Goal: Task Accomplishment & Management: Complete application form

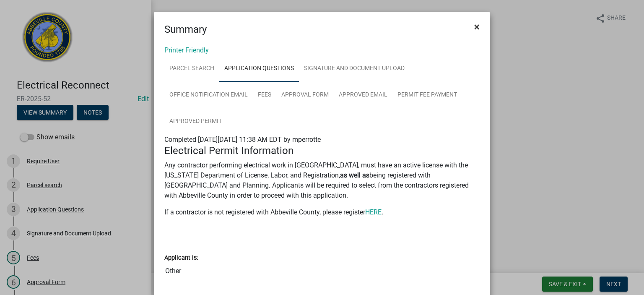
click at [474, 24] on span "×" at bounding box center [476, 27] width 5 height 12
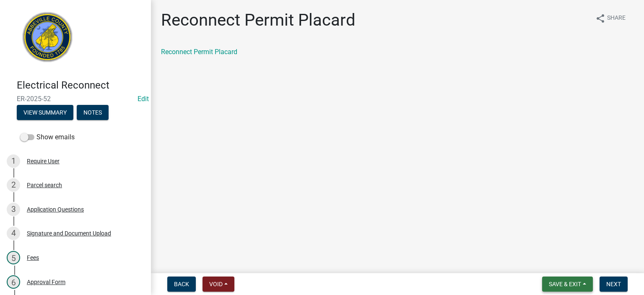
click at [565, 283] on span "Save & Exit" at bounding box center [564, 283] width 32 height 7
click at [560, 262] on button "Save & Exit" at bounding box center [558, 262] width 67 height 20
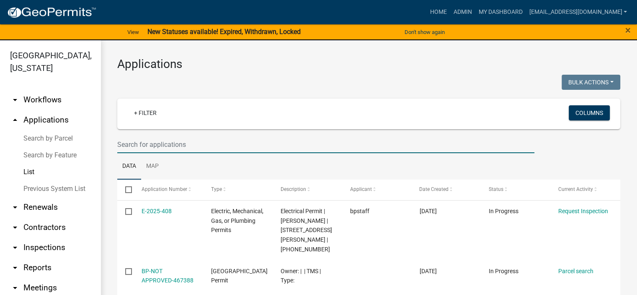
drag, startPoint x: 191, startPoint y: 147, endPoint x: 203, endPoint y: 142, distance: 12.6
click at [201, 143] on input "text" at bounding box center [325, 144] width 417 height 17
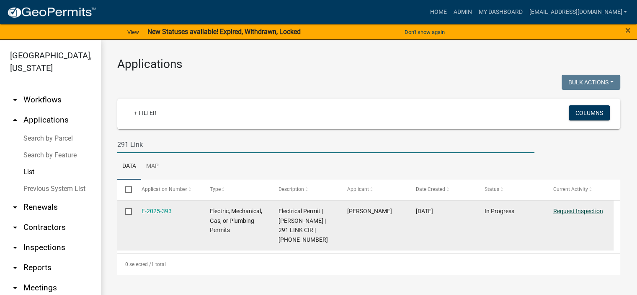
type input "291 Link"
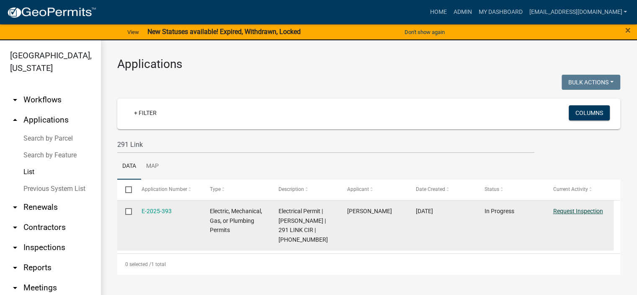
click at [570, 211] on link "Request Inspection" at bounding box center [578, 210] width 50 height 7
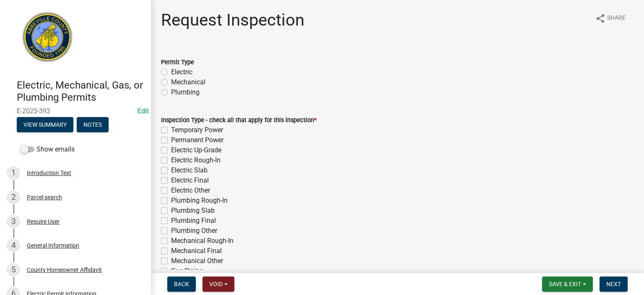
drag, startPoint x: 164, startPoint y: 67, endPoint x: 164, endPoint y: 72, distance: 4.6
click at [164, 72] on div "Electric" at bounding box center [397, 72] width 473 height 10
click at [171, 73] on label "Electric" at bounding box center [181, 72] width 21 height 10
click at [171, 72] on input "Electric" at bounding box center [173, 69] width 5 height 5
radio input "true"
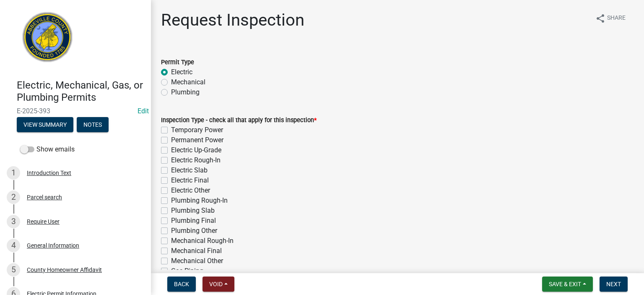
click at [171, 129] on label "Temporary Power" at bounding box center [197, 130] width 52 height 10
click at [171, 129] on input "Temporary Power" at bounding box center [173, 127] width 5 height 5
checkbox input "true"
checkbox input "false"
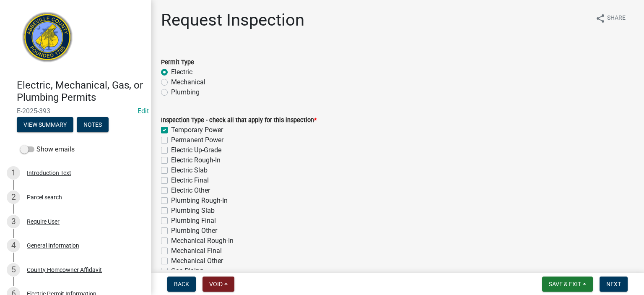
checkbox input "false"
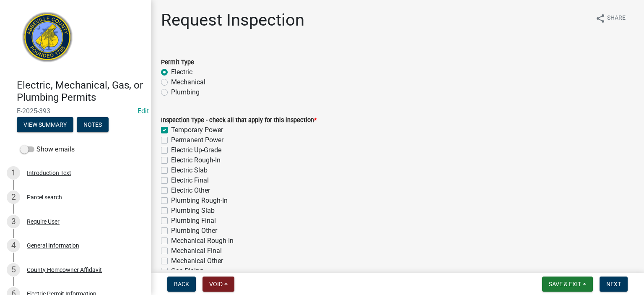
checkbox input "false"
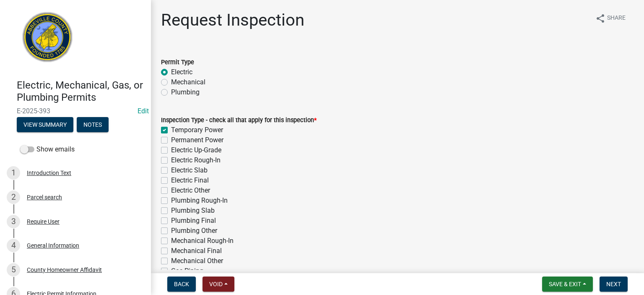
checkbox input "false"
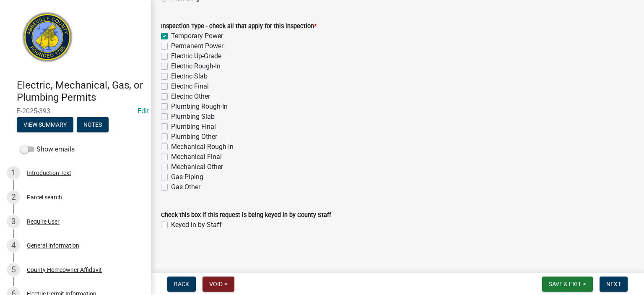
scroll to position [94, 0]
click at [171, 223] on label "Keyed in by Staff" at bounding box center [196, 225] width 51 height 10
click at [171, 223] on input "Keyed in by Staff" at bounding box center [173, 222] width 5 height 5
checkbox input "true"
click at [611, 284] on span "Next" at bounding box center [613, 283] width 15 height 7
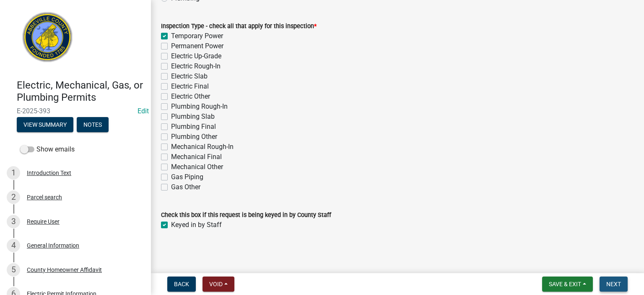
scroll to position [0, 0]
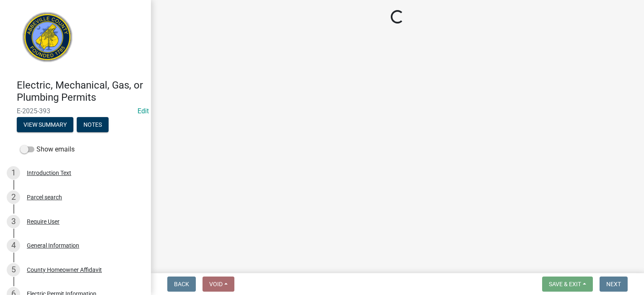
select select "896ec84b-7942-43b9-a78d-4f1554b7930c"
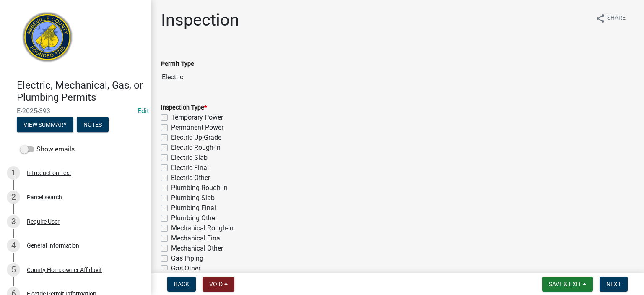
drag, startPoint x: 164, startPoint y: 116, endPoint x: 168, endPoint y: 121, distance: 5.4
click at [171, 117] on label "Temporary Power" at bounding box center [197, 117] width 52 height 10
click at [171, 117] on input "Temporary Power" at bounding box center [173, 114] width 5 height 5
checkbox input "true"
checkbox input "false"
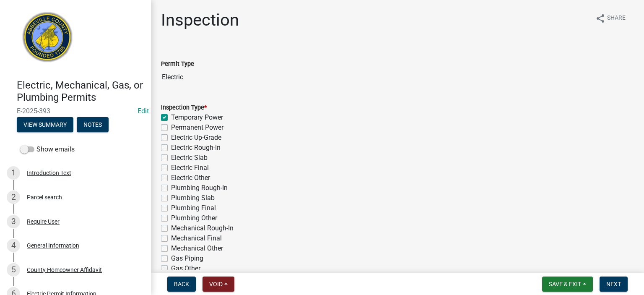
checkbox input "false"
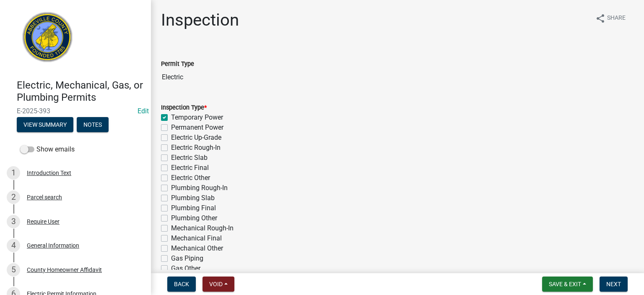
checkbox input "false"
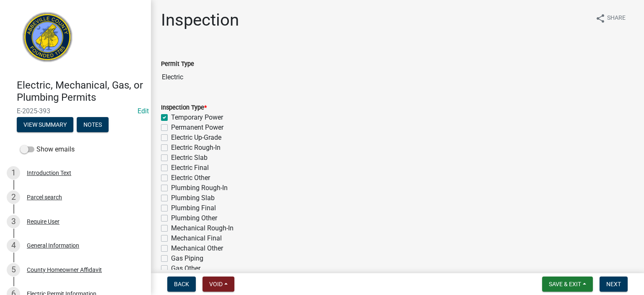
checkbox input "false"
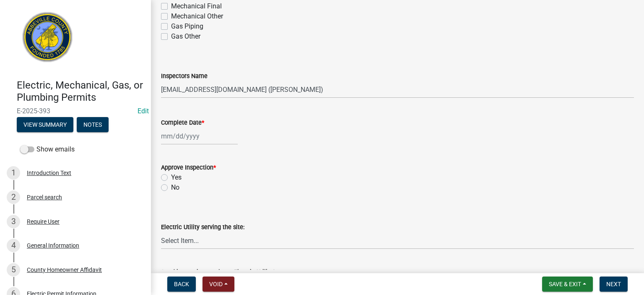
scroll to position [235, 0]
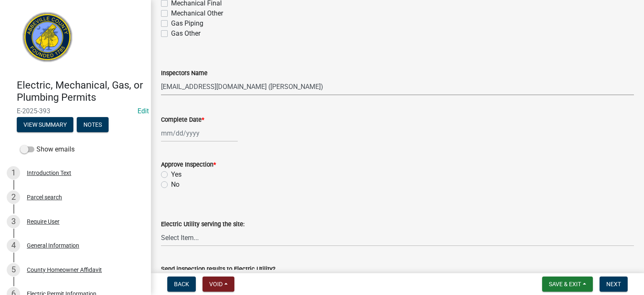
click at [325, 87] on select "Select Item... [EMAIL_ADDRESS][DOMAIN_NAME] ([PERSON_NAME]) [EMAIL_ADDRESS][DOM…" at bounding box center [397, 86] width 473 height 17
select select "56be3ac8-4e2d-49a7-9260-658958e29c03"
click at [161, 78] on select "Select Item... [EMAIL_ADDRESS][DOMAIN_NAME] ([PERSON_NAME]) [EMAIL_ADDRESS][DOM…" at bounding box center [397, 86] width 473 height 17
click at [214, 138] on div at bounding box center [199, 132] width 77 height 17
select select "8"
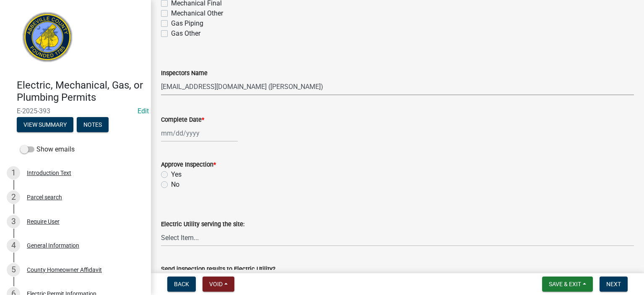
select select "2025"
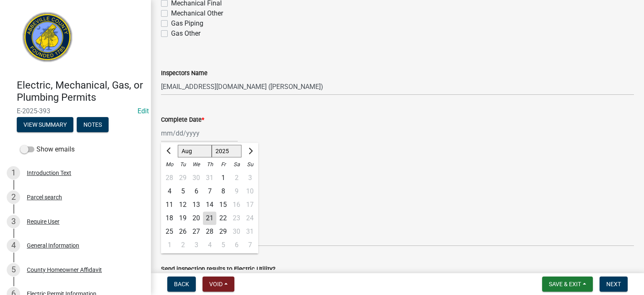
click at [209, 218] on div "21" at bounding box center [209, 217] width 13 height 13
type input "[DATE]"
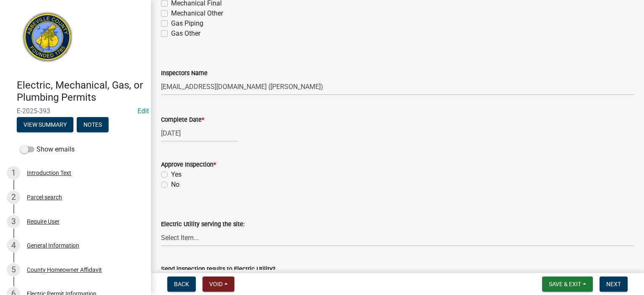
click at [171, 174] on label "Yes" at bounding box center [176, 174] width 10 height 10
click at [171, 174] on input "Yes" at bounding box center [173, 171] width 5 height 5
radio input "true"
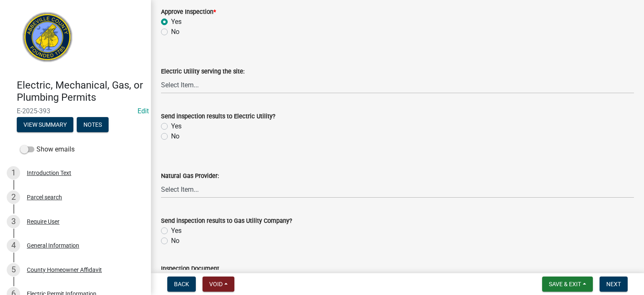
scroll to position [402, 0]
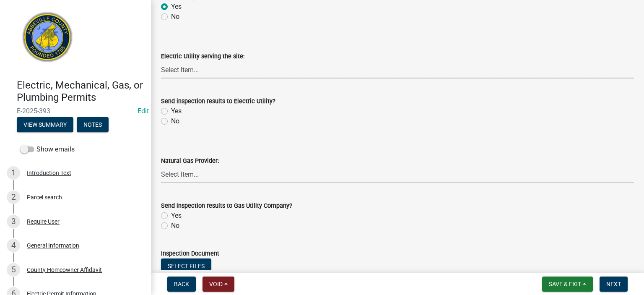
click at [212, 70] on select "Select Item... Little River Electric Co-Op Laurens Electric Co-Op Duke Energy D…" at bounding box center [397, 69] width 473 height 17
click at [161, 61] on select "Select Item... Little River Electric Co-Op Laurens Electric Co-Op Duke Energy D…" at bounding box center [397, 69] width 473 height 17
select select "bd80ec07-8d03-48b2-b776-9846ceba1ce7"
click at [171, 111] on label "Yes" at bounding box center [176, 111] width 10 height 10
click at [171, 111] on input "Yes" at bounding box center [173, 108] width 5 height 5
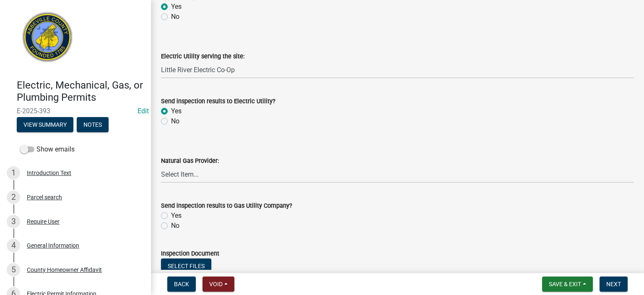
radio input "true"
click at [171, 224] on label "No" at bounding box center [175, 225] width 8 height 10
click at [171, 224] on input "No" at bounding box center [173, 222] width 5 height 5
radio input "true"
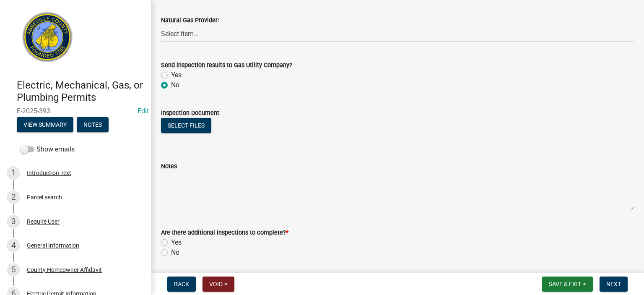
scroll to position [570, 0]
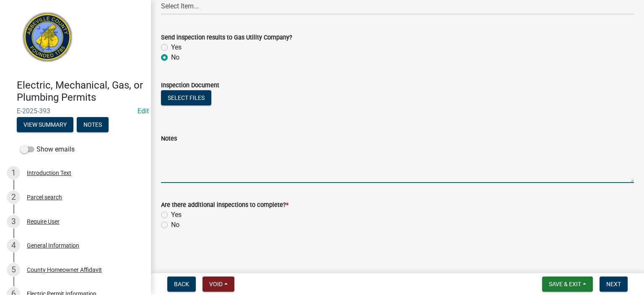
click at [182, 148] on textarea "Notes" at bounding box center [397, 162] width 473 height 39
click at [280, 153] on textarea "The old feed to old MH eliminated, romwx corrected" at bounding box center [397, 162] width 473 height 39
click at [330, 151] on textarea "The old feed to old MH eliminated, romex corrected" at bounding box center [397, 162] width 473 height 39
click at [330, 150] on textarea "The old feed to old MH eliminated, romex corrected" at bounding box center [397, 162] width 473 height 39
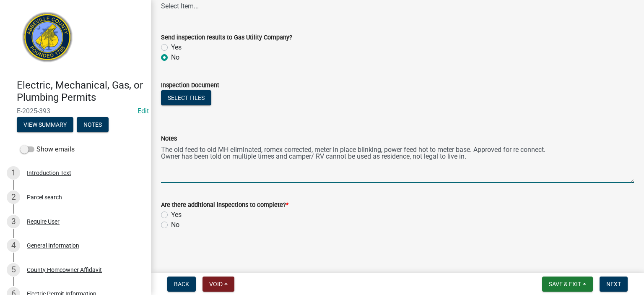
type textarea "The old feed to old MH eliminated, romex corrected, meter in place blinking, po…"
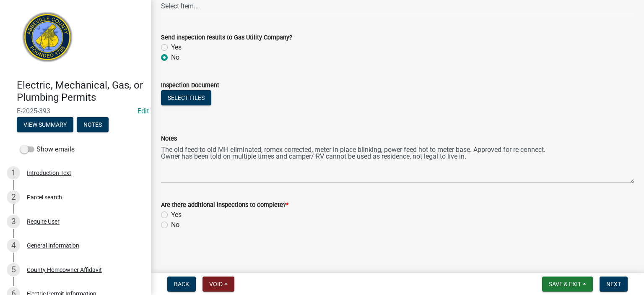
click at [171, 224] on label "No" at bounding box center [175, 225] width 8 height 10
click at [171, 224] on input "No" at bounding box center [173, 222] width 5 height 5
radio input "true"
click at [617, 283] on span "Next" at bounding box center [613, 283] width 15 height 7
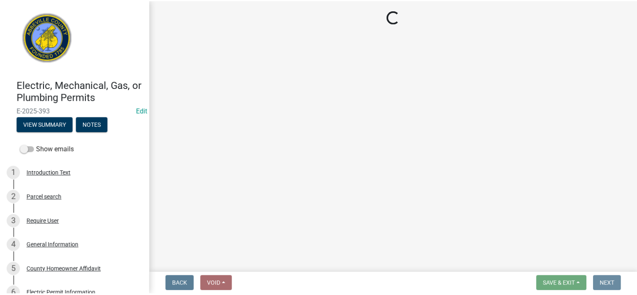
scroll to position [0, 0]
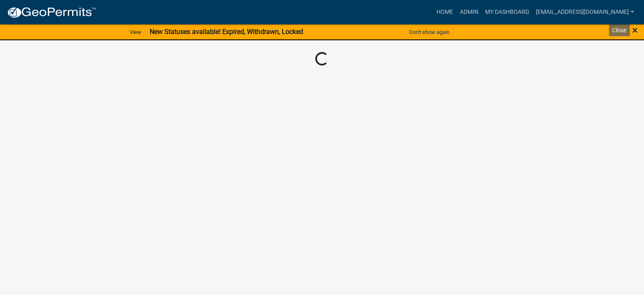
click at [635, 27] on span "×" at bounding box center [634, 30] width 5 height 12
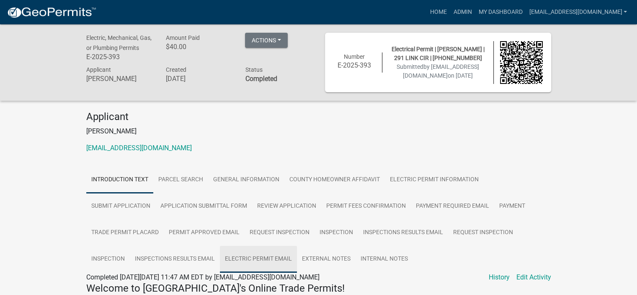
click at [266, 259] on link "Electric Permit Email" at bounding box center [258, 259] width 77 height 27
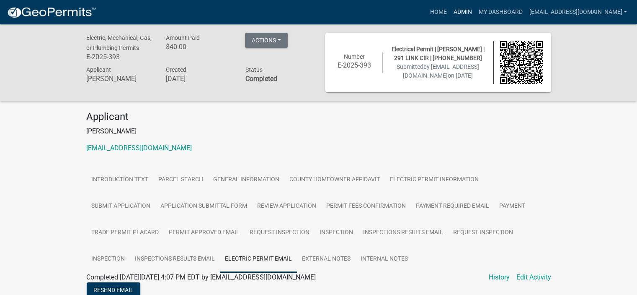
click at [450, 8] on link "Admin" at bounding box center [462, 12] width 25 height 16
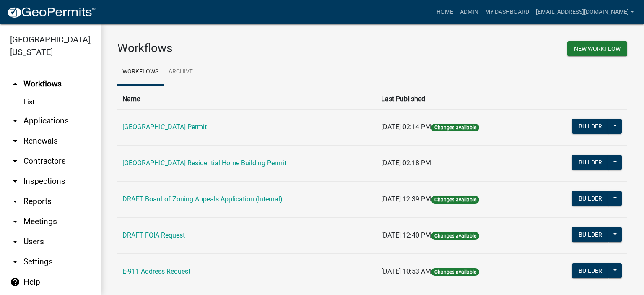
click at [27, 101] on link "List" at bounding box center [50, 102] width 101 height 17
click at [44, 118] on link "arrow_drop_down Applications" at bounding box center [50, 121] width 101 height 20
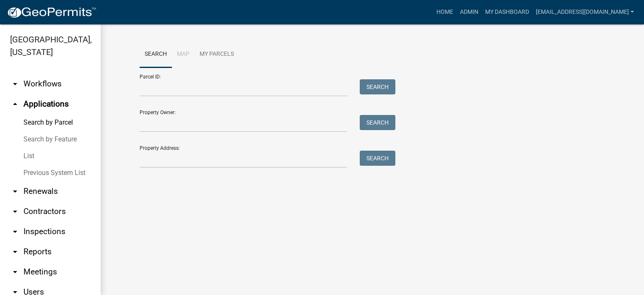
click at [31, 157] on link "List" at bounding box center [50, 155] width 101 height 17
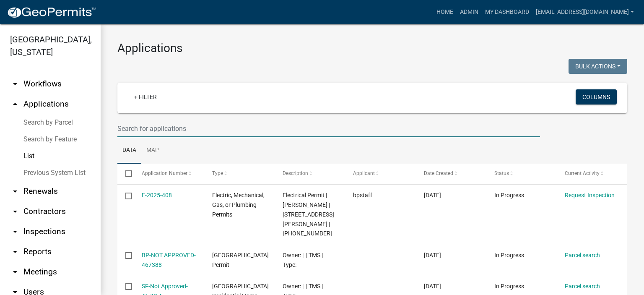
click at [198, 129] on input "text" at bounding box center [328, 128] width 422 height 17
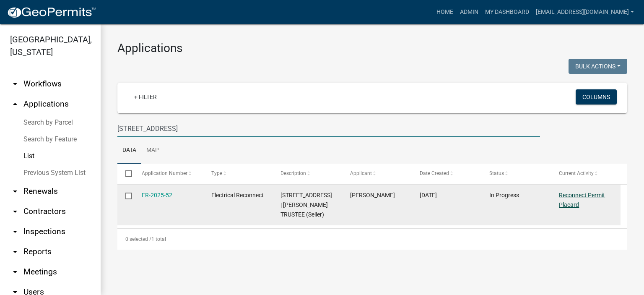
type input "[STREET_ADDRESS]"
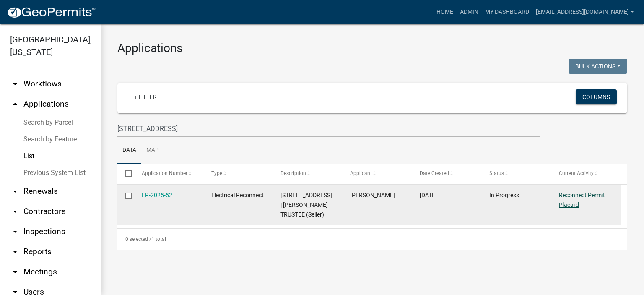
click at [570, 198] on link "Reconnect Permit Placard" at bounding box center [581, 199] width 46 height 16
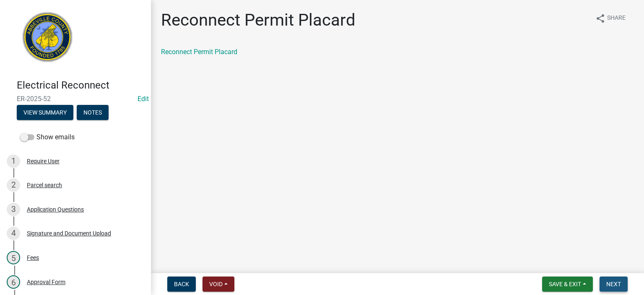
click at [612, 283] on span "Next" at bounding box center [613, 283] width 15 height 7
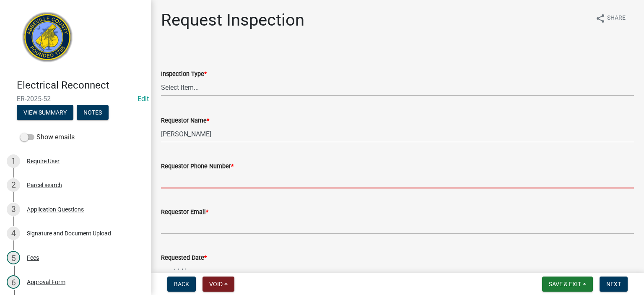
click at [271, 180] on input "Requestor Phone Number *" at bounding box center [397, 179] width 473 height 17
type input "8643662400"
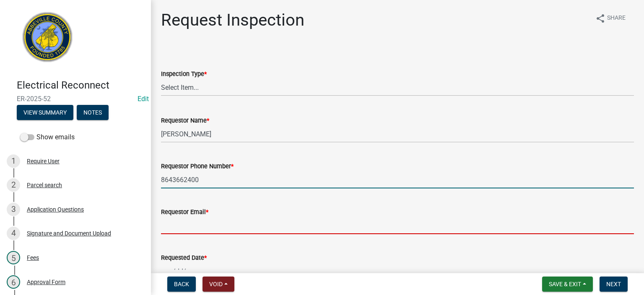
type input "[EMAIL_ADDRESS][DOMAIN_NAME]"
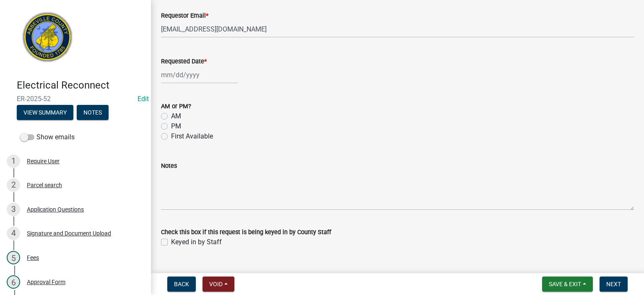
scroll to position [201, 0]
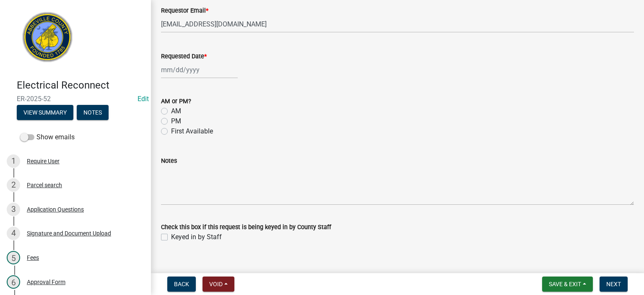
click at [210, 75] on div at bounding box center [199, 69] width 77 height 17
select select "8"
select select "2025"
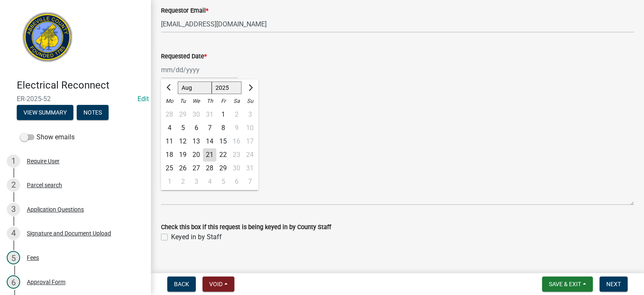
click at [211, 153] on div "21" at bounding box center [209, 154] width 13 height 13
type input "[DATE]"
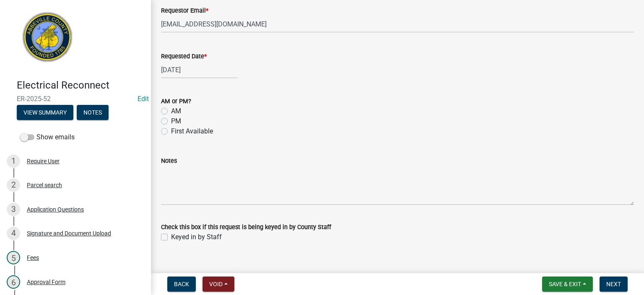
click at [171, 236] on label "Keyed in by Staff" at bounding box center [196, 237] width 51 height 10
click at [171, 236] on input "Keyed in by Staff" at bounding box center [173, 234] width 5 height 5
checkbox input "true"
click at [617, 282] on span "Next" at bounding box center [613, 283] width 15 height 7
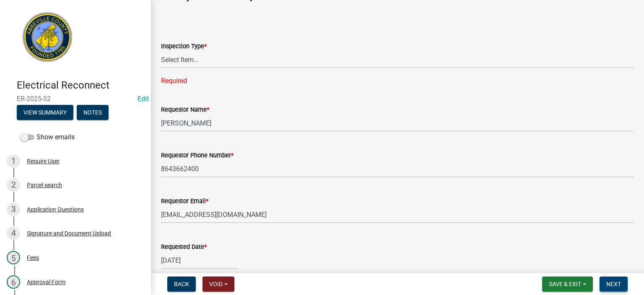
scroll to position [0, 0]
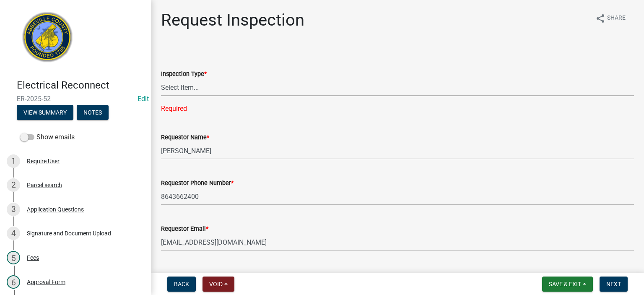
click at [235, 91] on select "Select Item... Reconnect" at bounding box center [397, 87] width 473 height 17
click at [161, 79] on select "Select Item... Reconnect" at bounding box center [397, 87] width 473 height 17
select select "83e7f721-6e00-42b7-a348-3e077180f52c"
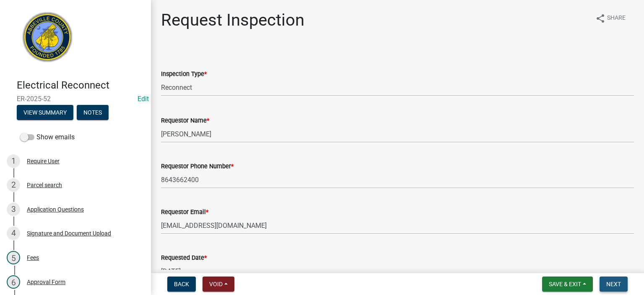
click at [616, 283] on span "Next" at bounding box center [613, 283] width 15 height 7
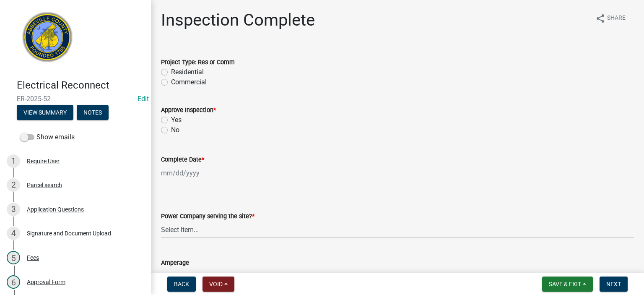
click at [171, 71] on label "Residential" at bounding box center [187, 72] width 33 height 10
click at [171, 71] on input "Residential" at bounding box center [173, 69] width 5 height 5
radio input "true"
click at [171, 117] on label "Yes" at bounding box center [176, 120] width 10 height 10
click at [171, 117] on input "Yes" at bounding box center [173, 117] width 5 height 5
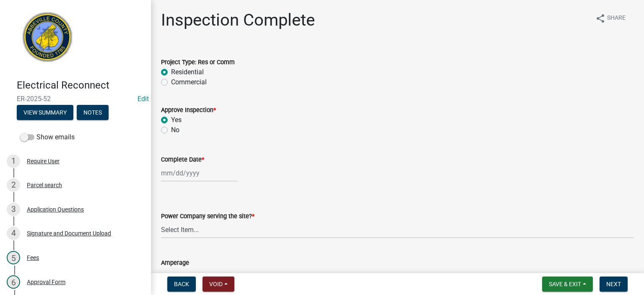
radio input "true"
click at [217, 176] on div at bounding box center [199, 172] width 77 height 17
select select "8"
select select "2025"
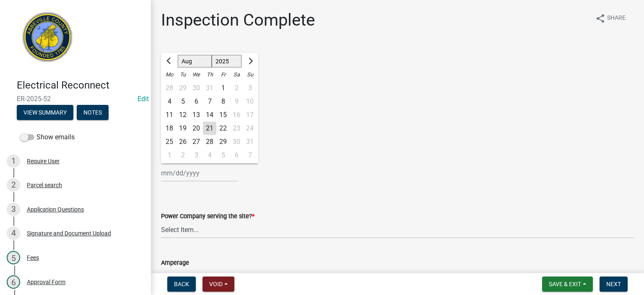
click at [207, 125] on div "21" at bounding box center [209, 128] width 13 height 13
type input "[DATE]"
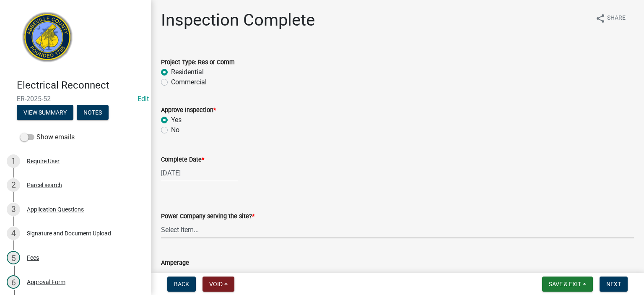
click at [267, 232] on select "Select Item... Little River Electric Co-Op Laurens Electric Co-Op Duke Energy D…" at bounding box center [397, 229] width 473 height 17
click at [161, 221] on select "Select Item... Little River Electric Co-Op Laurens Electric Co-Op Duke Energy D…" at bounding box center [397, 229] width 473 height 17
select select "bd80ec07-8d03-48b2-b776-9846ceba1ce7"
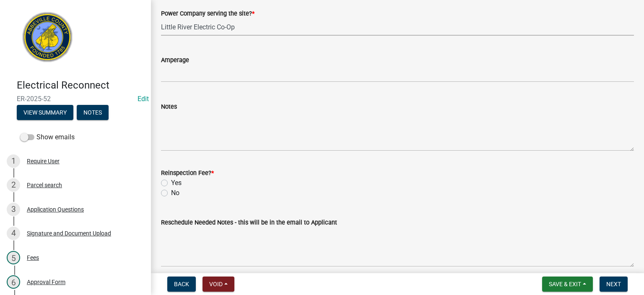
scroll to position [238, 0]
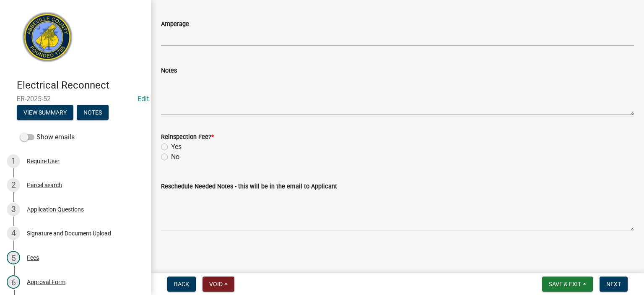
click at [171, 156] on label "No" at bounding box center [175, 157] width 8 height 10
click at [171, 156] on input "No" at bounding box center [173, 154] width 5 height 5
radio input "true"
click at [613, 282] on span "Next" at bounding box center [613, 283] width 15 height 7
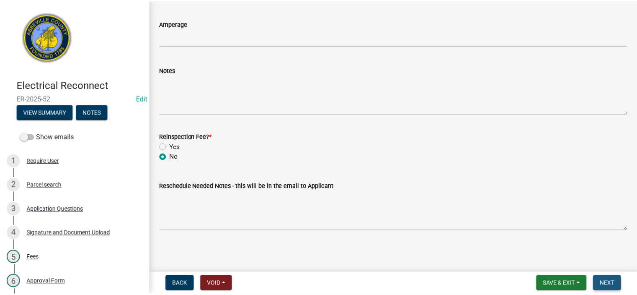
scroll to position [0, 0]
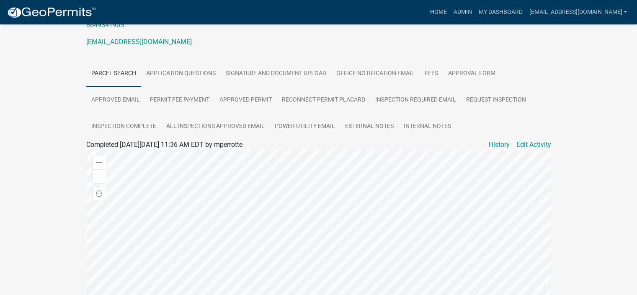
scroll to position [134, 0]
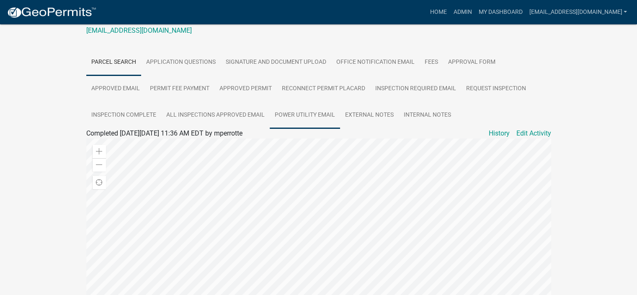
click at [302, 114] on link "Power Utility Email" at bounding box center [305, 115] width 70 height 27
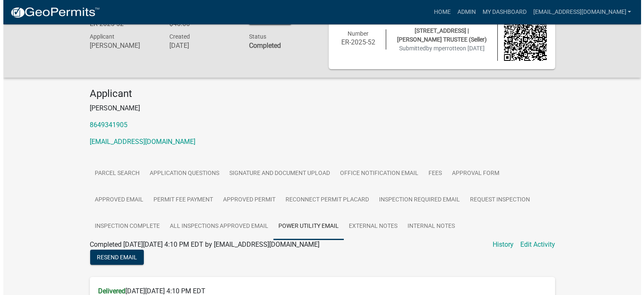
scroll to position [0, 0]
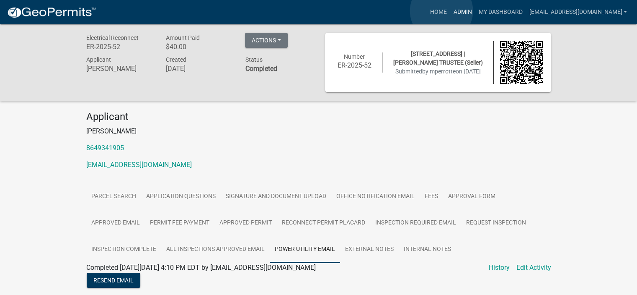
click at [450, 11] on link "Admin" at bounding box center [462, 12] width 25 height 16
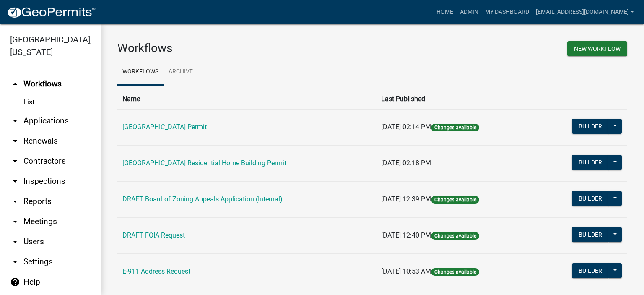
click at [49, 119] on link "arrow_drop_down Applications" at bounding box center [50, 121] width 101 height 20
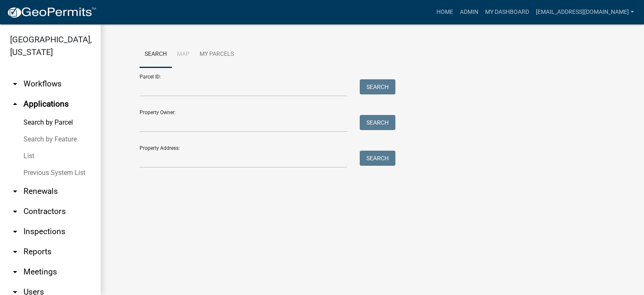
click at [26, 155] on link "List" at bounding box center [50, 155] width 101 height 17
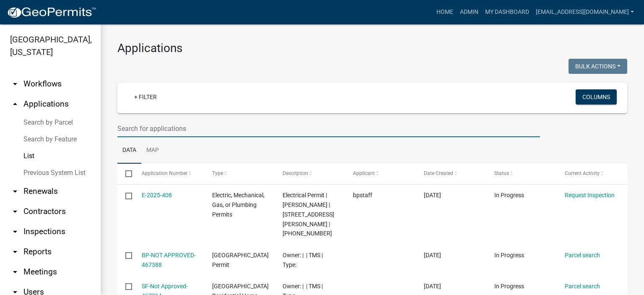
click at [196, 131] on input "text" at bounding box center [328, 128] width 422 height 17
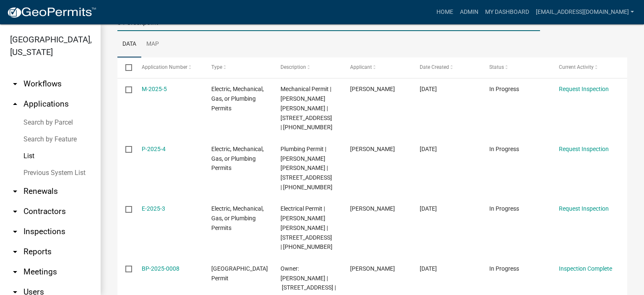
scroll to position [111, 0]
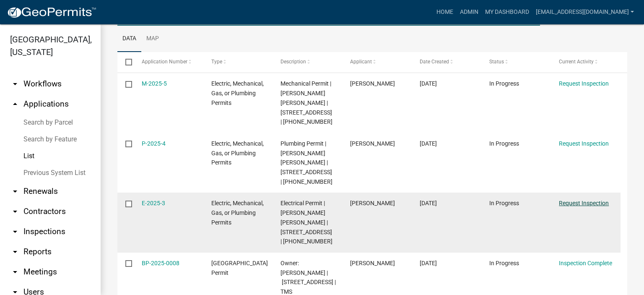
type input "34 Creekpoint"
click at [579, 199] on link "Request Inspection" at bounding box center [583, 202] width 50 height 7
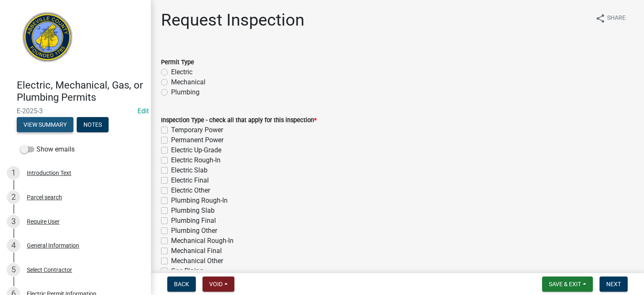
click at [50, 125] on button "View Summary" at bounding box center [45, 124] width 57 height 15
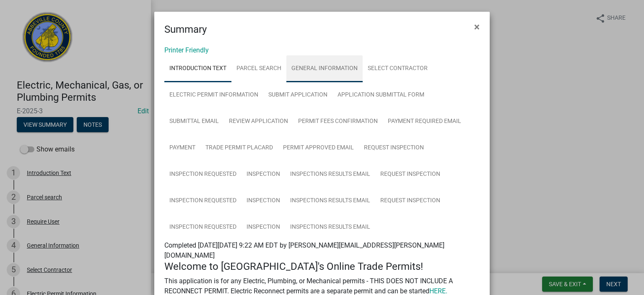
click at [321, 65] on link "General Information" at bounding box center [324, 68] width 76 height 27
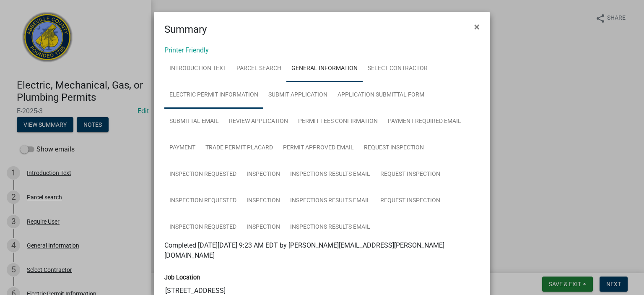
click at [222, 93] on link "Electric Permit Information" at bounding box center [213, 95] width 99 height 27
click at [474, 26] on span "×" at bounding box center [476, 27] width 5 height 12
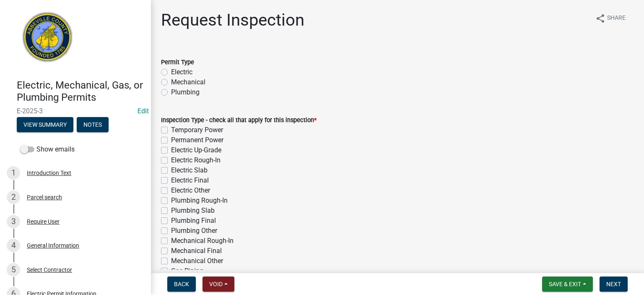
click at [171, 70] on label "Electric" at bounding box center [181, 72] width 21 height 10
click at [171, 70] on input "Electric" at bounding box center [173, 69] width 5 height 5
radio input "true"
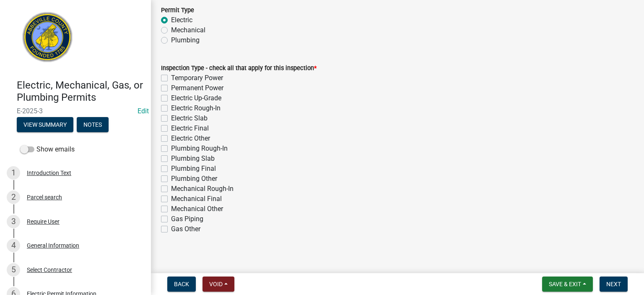
scroll to position [57, 0]
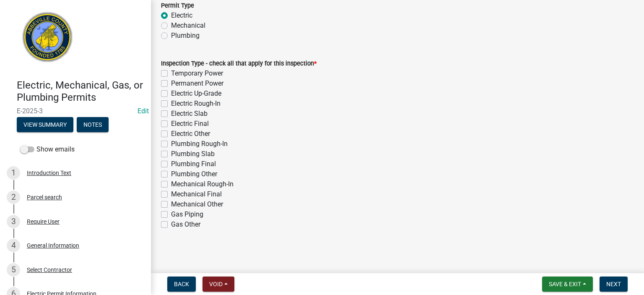
click at [171, 84] on label "Permanent Power" at bounding box center [197, 83] width 52 height 10
click at [171, 84] on input "Permanent Power" at bounding box center [173, 80] width 5 height 5
checkbox input "true"
checkbox input "false"
checkbox input "true"
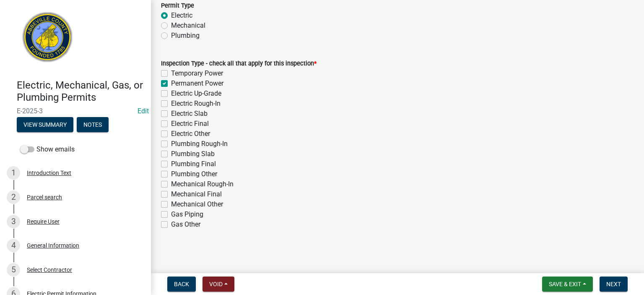
checkbox input "false"
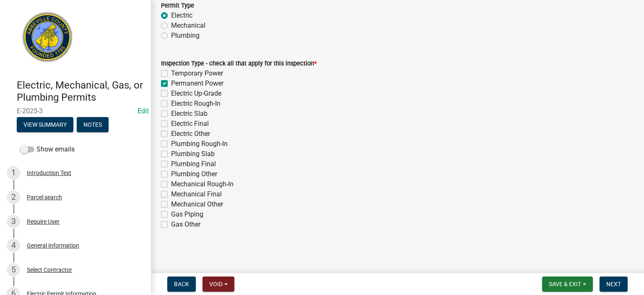
checkbox input "false"
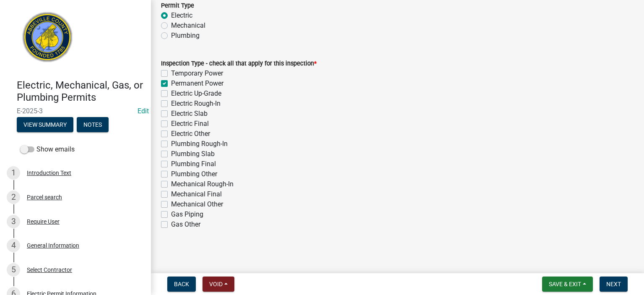
checkbox input "false"
click at [614, 283] on span "Next" at bounding box center [613, 283] width 15 height 7
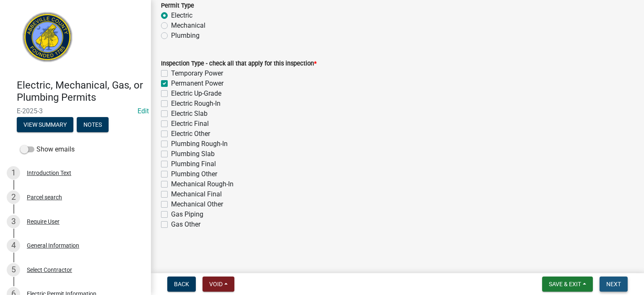
scroll to position [0, 0]
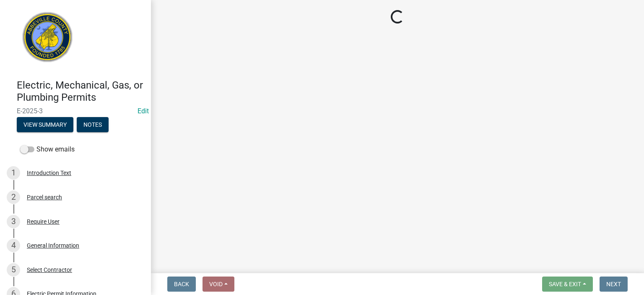
select select "896ec84b-7942-43b9-a78d-4f1554b7930c"
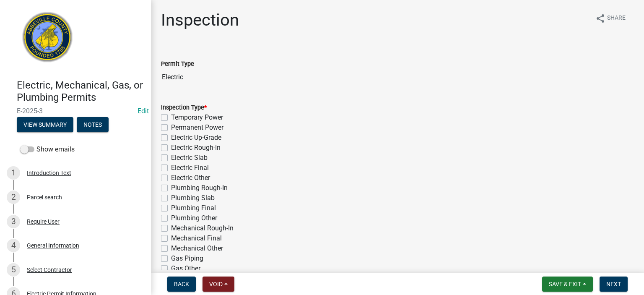
click at [171, 126] on label "Permanent Power" at bounding box center [197, 127] width 52 height 10
click at [171, 126] on input "Permanent Power" at bounding box center [173, 124] width 5 height 5
checkbox input "true"
checkbox input "false"
checkbox input "true"
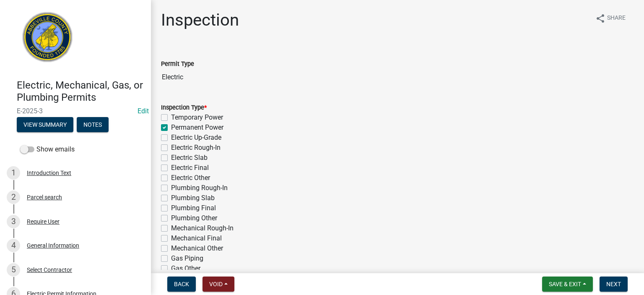
checkbox input "false"
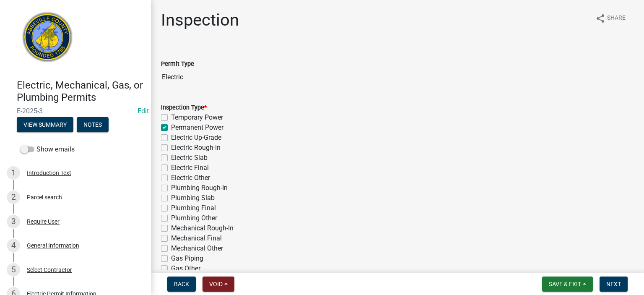
checkbox input "false"
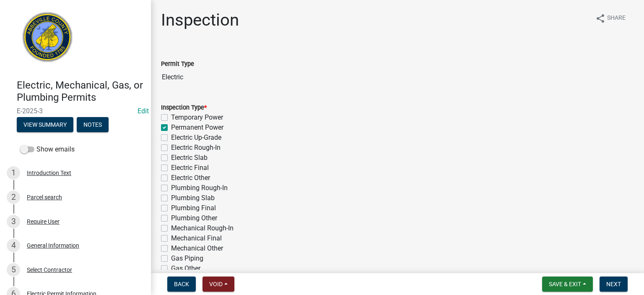
checkbox input "false"
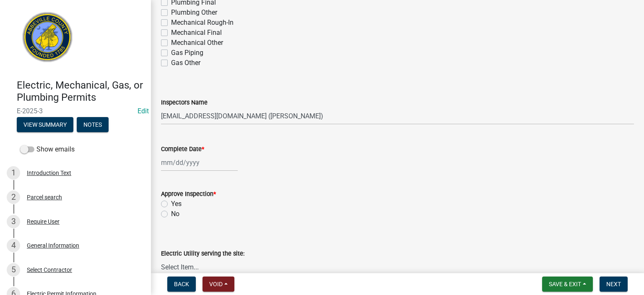
scroll to position [218, 0]
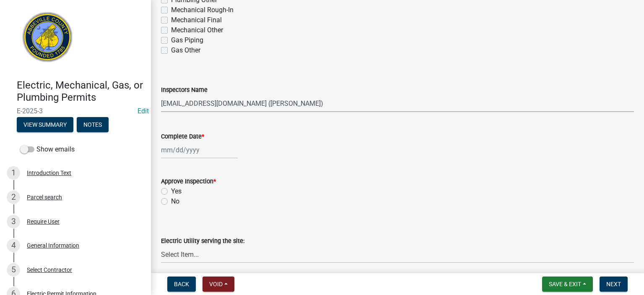
click at [337, 100] on select "Select Item... [EMAIL_ADDRESS][DOMAIN_NAME] ([PERSON_NAME]) [EMAIL_ADDRESS][DOM…" at bounding box center [397, 103] width 473 height 17
select select "56be3ac8-4e2d-49a7-9260-658958e29c03"
click at [161, 95] on select "Select Item... [EMAIL_ADDRESS][DOMAIN_NAME] ([PERSON_NAME]) [EMAIL_ADDRESS][DOM…" at bounding box center [397, 103] width 473 height 17
click at [209, 153] on div at bounding box center [199, 149] width 77 height 17
select select "8"
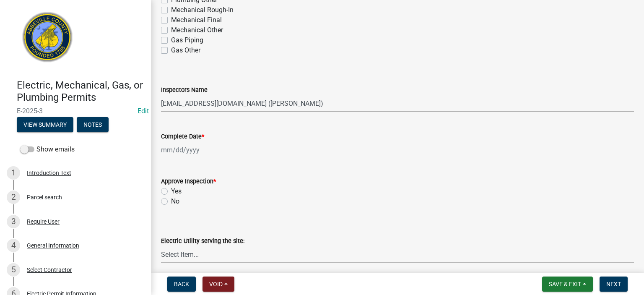
select select "2025"
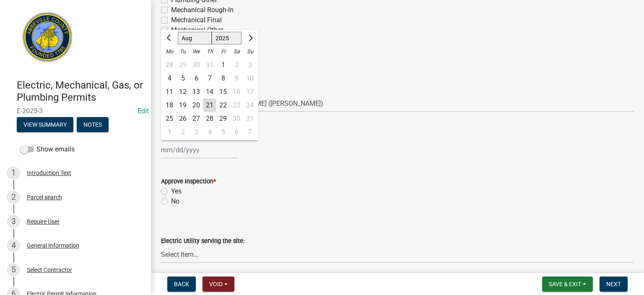
click at [212, 105] on div "21" at bounding box center [209, 104] width 13 height 13
type input "[DATE]"
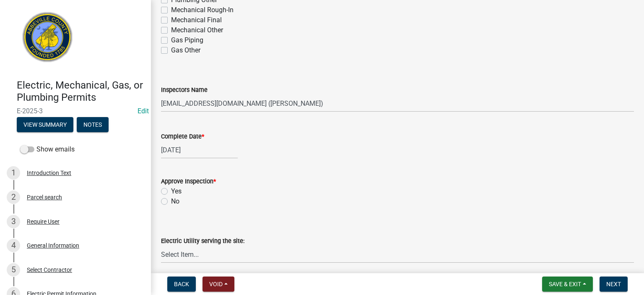
click at [171, 188] on label "Yes" at bounding box center [176, 191] width 10 height 10
click at [171, 188] on input "Yes" at bounding box center [173, 188] width 5 height 5
radio input "true"
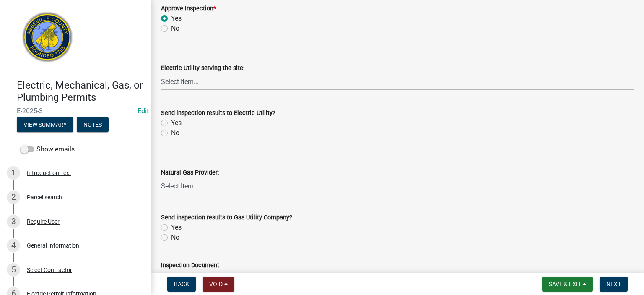
scroll to position [402, 0]
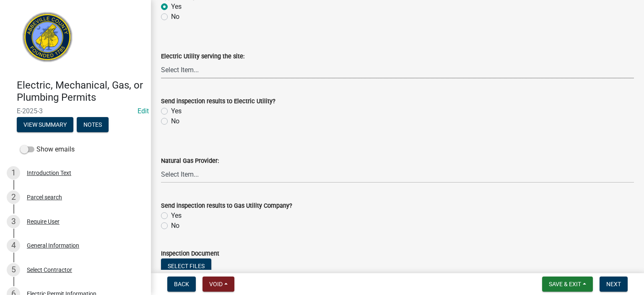
click at [227, 69] on select "Select Item... Little River Electric Co-Op Laurens Electric Co-Op Duke Energy D…" at bounding box center [397, 69] width 473 height 17
click at [161, 61] on select "Select Item... Little River Electric Co-Op Laurens Electric Co-Op Duke Energy D…" at bounding box center [397, 69] width 473 height 17
select select "bd80ec07-8d03-48b2-b776-9846ceba1ce7"
click at [171, 111] on label "Yes" at bounding box center [176, 111] width 10 height 10
click at [171, 111] on input "Yes" at bounding box center [173, 108] width 5 height 5
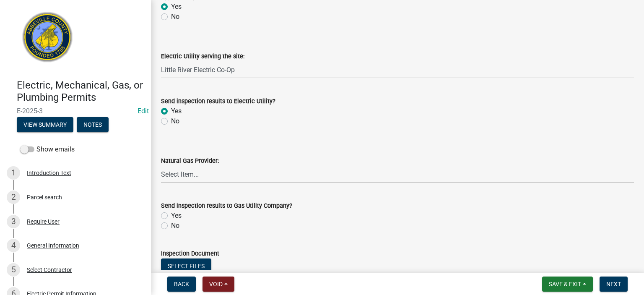
radio input "true"
click at [171, 227] on label "No" at bounding box center [175, 225] width 8 height 10
click at [171, 226] on input "No" at bounding box center [173, 222] width 5 height 5
radio input "true"
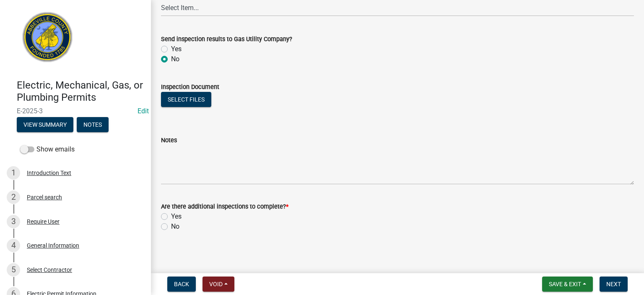
scroll to position [570, 0]
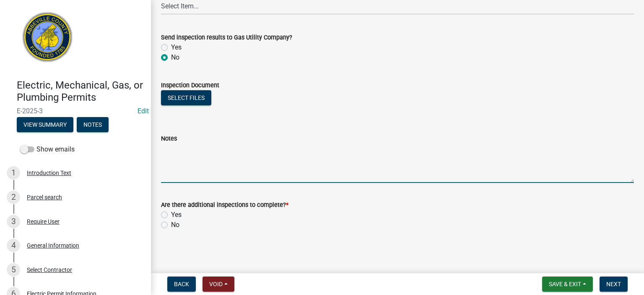
click at [193, 156] on textarea "Notes" at bounding box center [397, 162] width 473 height 39
type textarea "All doors installed w/ locks/ home secured as required. APPROVED for undergroun…"
click at [171, 215] on label "Yes" at bounding box center [176, 214] width 10 height 10
click at [171, 215] on input "Yes" at bounding box center [173, 211] width 5 height 5
radio input "true"
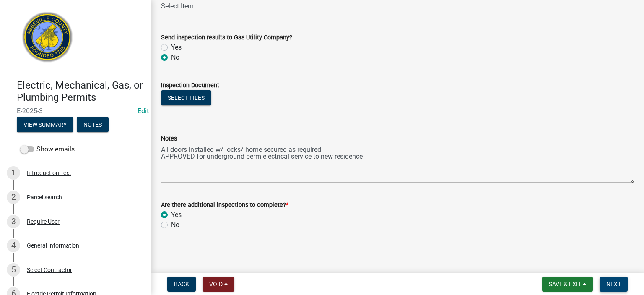
click at [615, 282] on span "Next" at bounding box center [613, 283] width 15 height 7
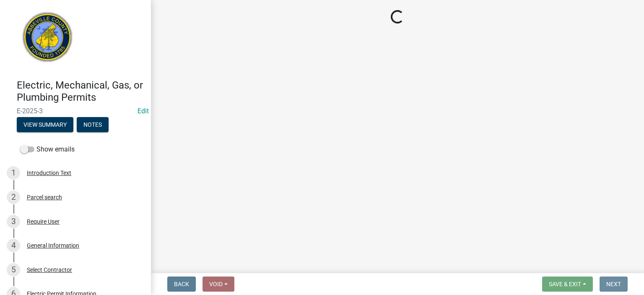
scroll to position [0, 0]
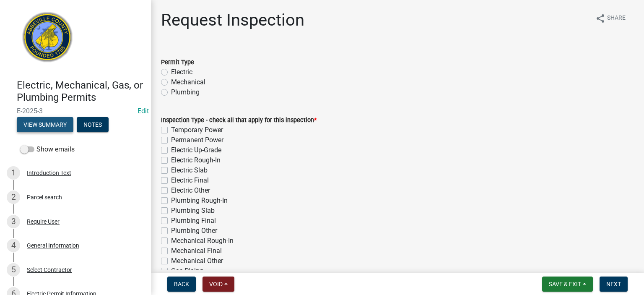
click at [47, 126] on button "View Summary" at bounding box center [45, 124] width 57 height 15
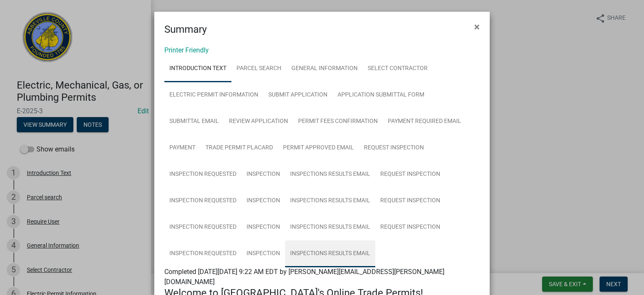
click at [328, 250] on link "Inspections Results Email" at bounding box center [330, 253] width 90 height 27
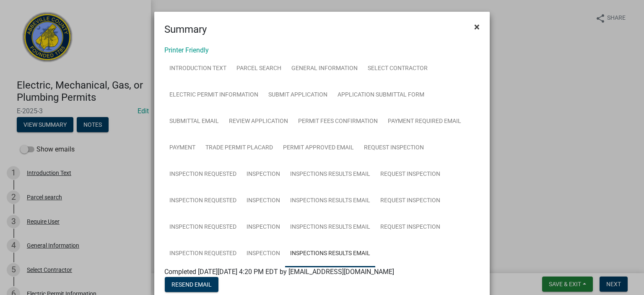
click at [474, 25] on span "×" at bounding box center [476, 27] width 5 height 12
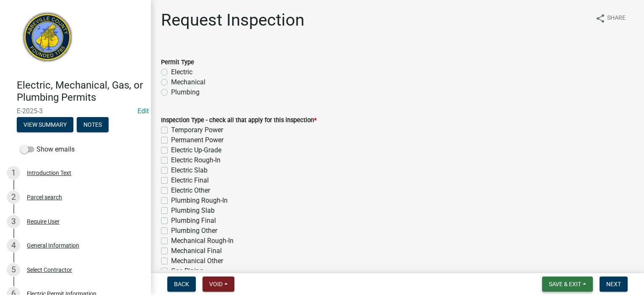
click at [565, 284] on span "Save & Exit" at bounding box center [564, 283] width 32 height 7
click at [560, 262] on button "Save & Exit" at bounding box center [558, 262] width 67 height 20
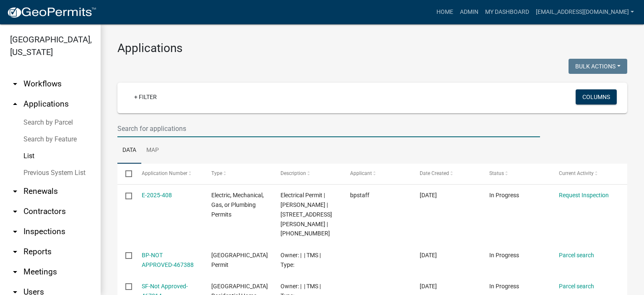
click at [210, 130] on input "text" at bounding box center [328, 128] width 422 height 17
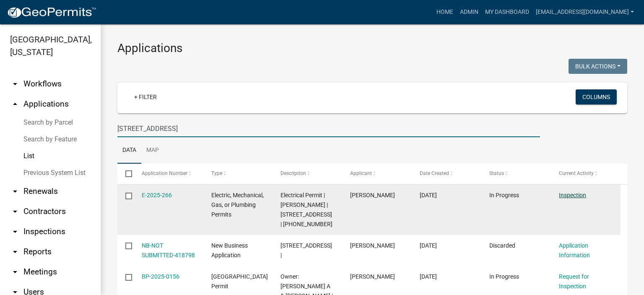
type input "[STREET_ADDRESS]"
click at [573, 192] on link "Inspection" at bounding box center [571, 194] width 27 height 7
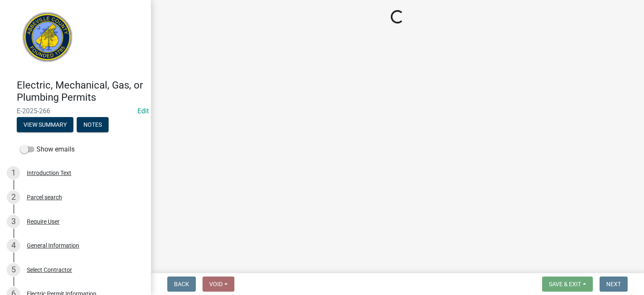
select select "896ec84b-7942-43b9-a78d-4f1554b7930c"
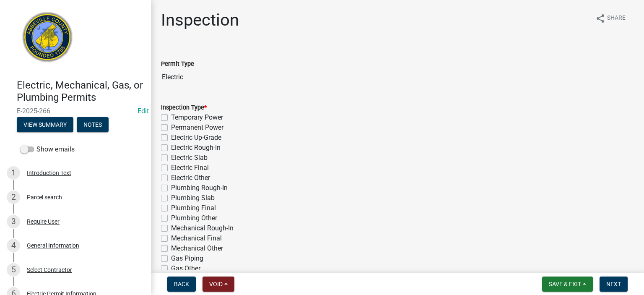
click at [171, 137] on label "Electric Up-Grade" at bounding box center [196, 137] width 50 height 10
click at [171, 137] on input "Electric Up-Grade" at bounding box center [173, 134] width 5 height 5
checkbox input "true"
checkbox input "false"
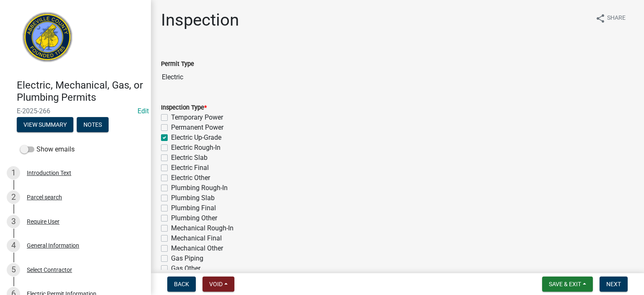
checkbox input "true"
checkbox input "false"
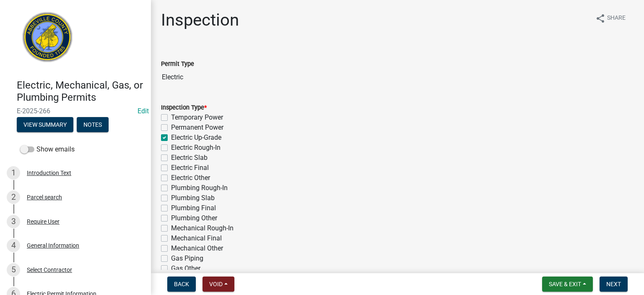
checkbox input "false"
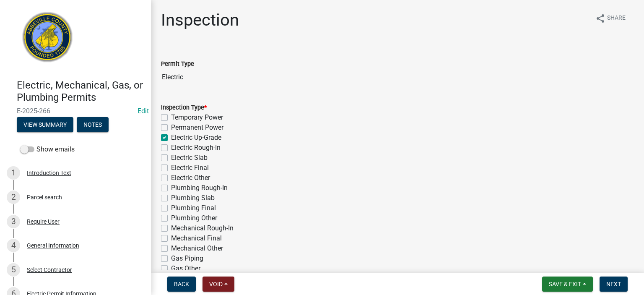
checkbox input "false"
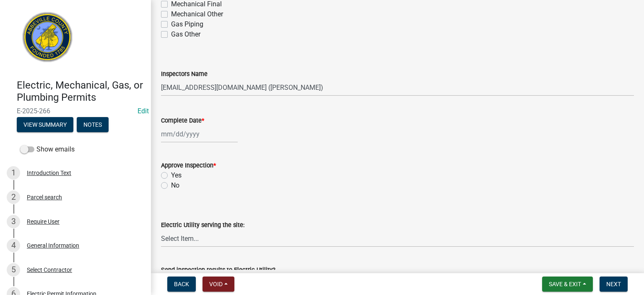
scroll to position [235, 0]
click at [321, 83] on select "Select Item... [EMAIL_ADDRESS][DOMAIN_NAME] ([PERSON_NAME]) [EMAIL_ADDRESS][DOM…" at bounding box center [397, 86] width 473 height 17
select select "56be3ac8-4e2d-49a7-9260-658958e29c03"
click at [161, 78] on select "Select Item... [EMAIL_ADDRESS][DOMAIN_NAME] ([PERSON_NAME]) [EMAIL_ADDRESS][DOM…" at bounding box center [397, 86] width 473 height 17
click at [226, 134] on div at bounding box center [199, 132] width 77 height 17
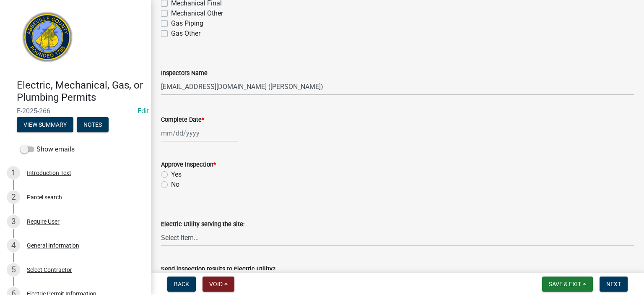
select select "8"
select select "2025"
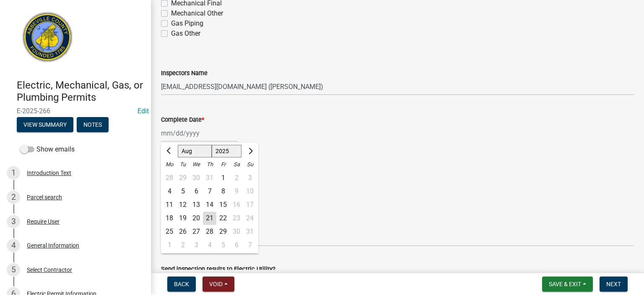
click at [212, 216] on div "21" at bounding box center [209, 217] width 13 height 13
type input "[DATE]"
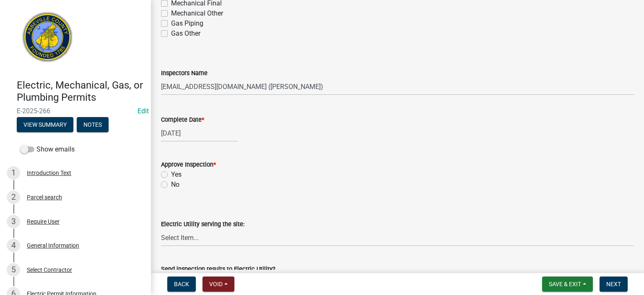
click at [171, 183] on label "No" at bounding box center [175, 184] width 8 height 10
click at [171, 183] on input "No" at bounding box center [173, 181] width 5 height 5
radio input "true"
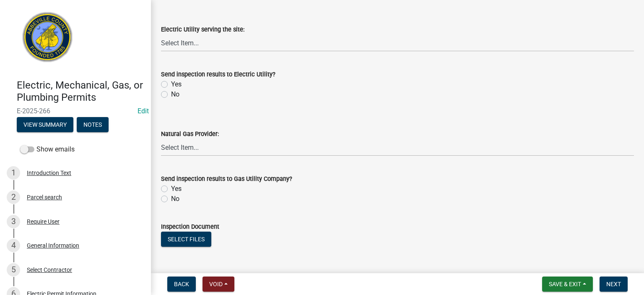
scroll to position [436, 0]
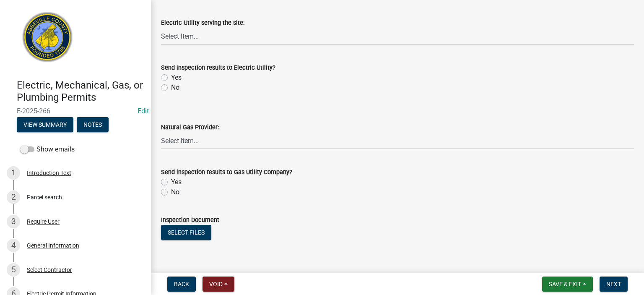
click at [171, 87] on label "No" at bounding box center [175, 88] width 8 height 10
click at [171, 87] on input "No" at bounding box center [173, 85] width 5 height 5
radio input "true"
click at [171, 193] on label "No" at bounding box center [175, 192] width 8 height 10
click at [171, 192] on input "No" at bounding box center [173, 189] width 5 height 5
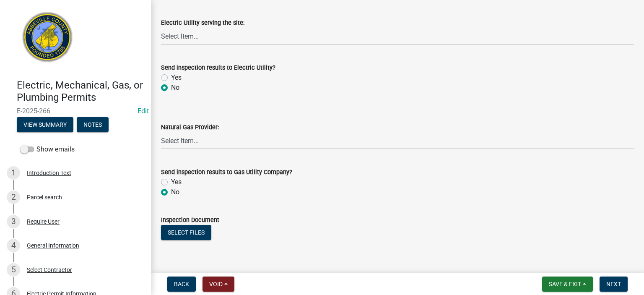
radio input "true"
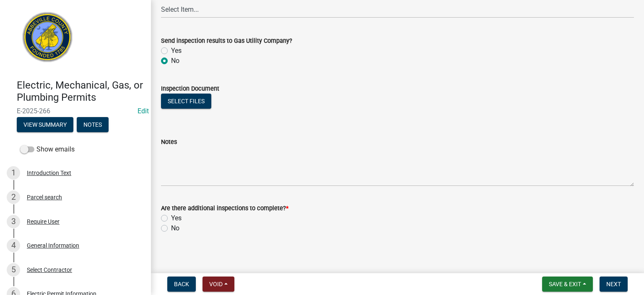
scroll to position [570, 0]
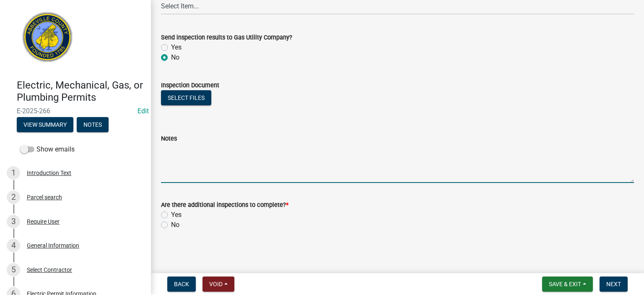
click at [248, 171] on textarea "Notes" at bounding box center [397, 162] width 473 height 39
type textarea "Gate at drive, no one showed up, when finally get a hold, they said it had been…"
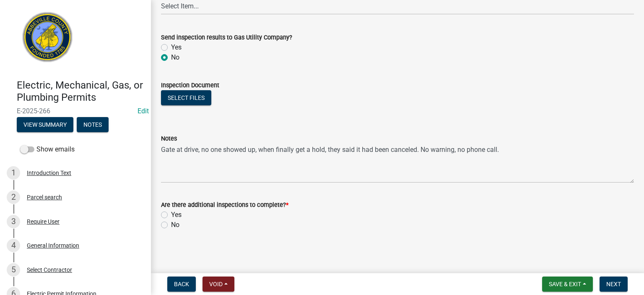
click at [171, 214] on label "Yes" at bounding box center [176, 214] width 10 height 10
click at [171, 214] on input "Yes" at bounding box center [173, 211] width 5 height 5
radio input "true"
click at [614, 283] on span "Next" at bounding box center [613, 283] width 15 height 7
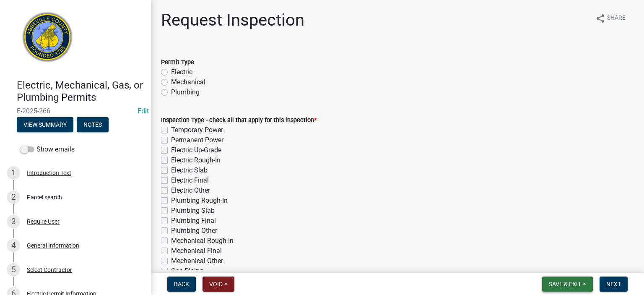
click at [566, 283] on span "Save & Exit" at bounding box center [564, 283] width 32 height 7
click at [559, 261] on button "Save & Exit" at bounding box center [558, 262] width 67 height 20
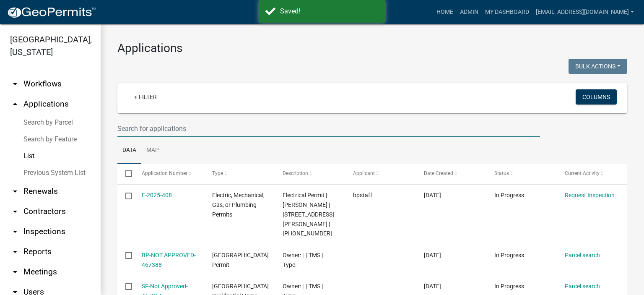
click at [196, 129] on input "text" at bounding box center [328, 128] width 422 height 17
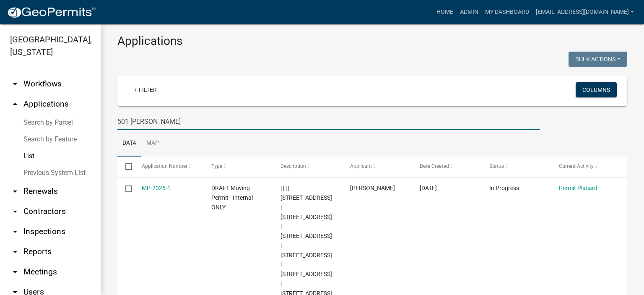
scroll to position [9, 0]
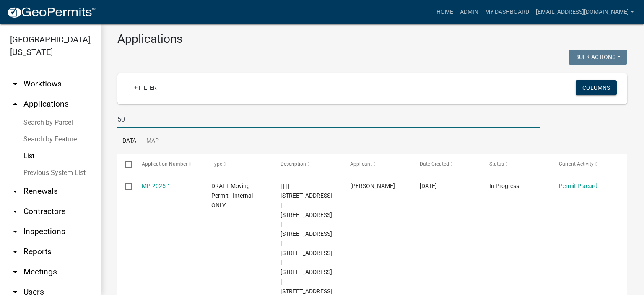
type input "5"
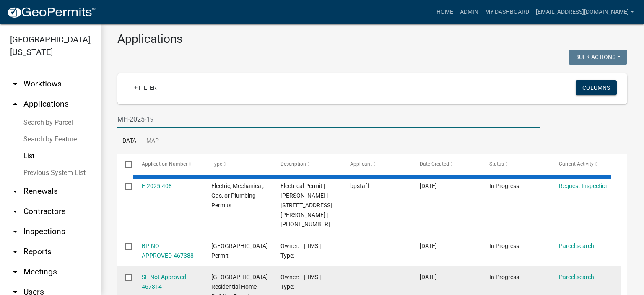
scroll to position [0, 0]
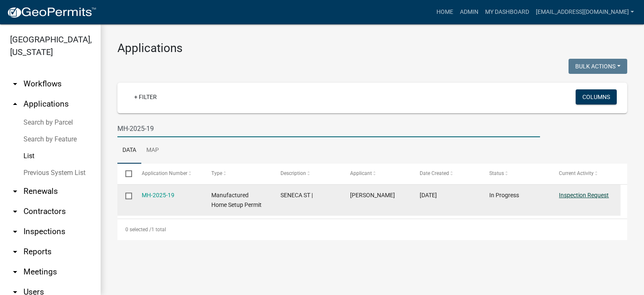
type input "MH-2025-19"
click at [584, 194] on link "Inspection Request" at bounding box center [583, 194] width 50 height 7
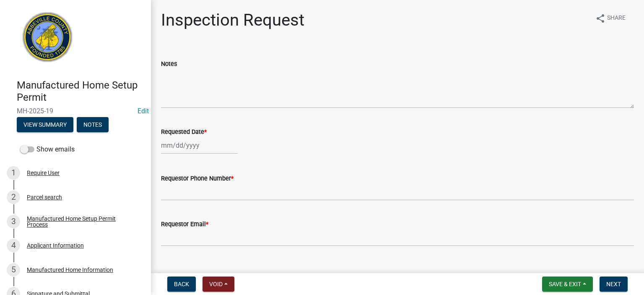
click at [220, 144] on div at bounding box center [199, 145] width 77 height 17
select select "8"
select select "2025"
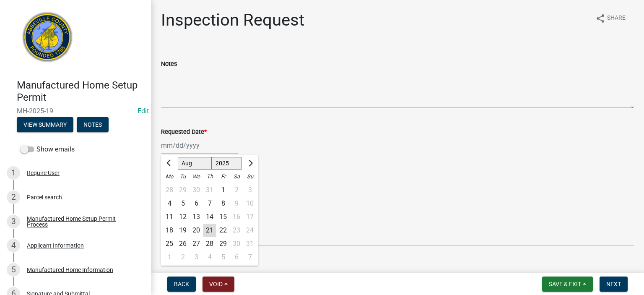
click at [210, 224] on div "21" at bounding box center [209, 229] width 13 height 13
type input "[DATE]"
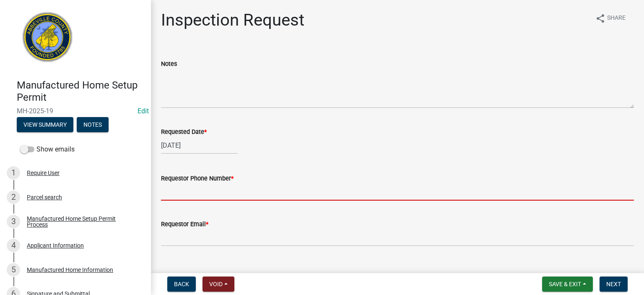
click at [248, 188] on input "Requestor Phone Number *" at bounding box center [397, 191] width 473 height 17
type input "8643662400"
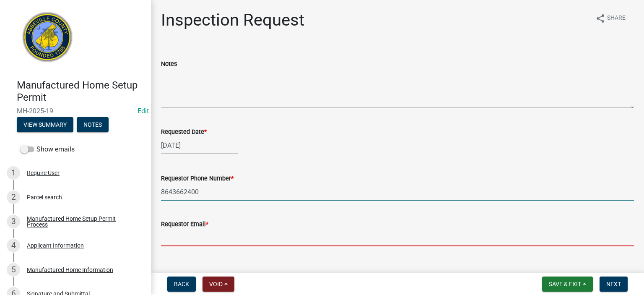
type input "[EMAIL_ADDRESS][DOMAIN_NAME]"
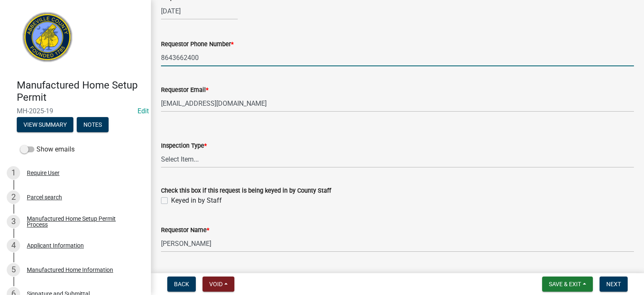
scroll to position [156, 0]
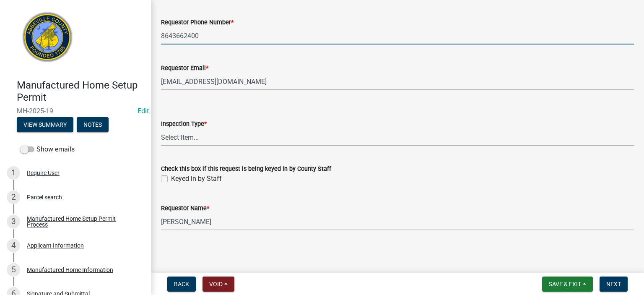
click at [218, 140] on select "Select Item... Inspection 1: Piers, tie-downs, electric, and plumbing Inspectio…" at bounding box center [397, 137] width 473 height 17
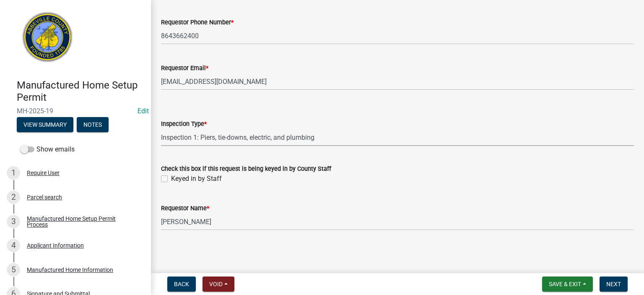
click at [161, 129] on select "Select Item... Inspection 1: Piers, tie-downs, electric, and plumbing Inspectio…" at bounding box center [397, 137] width 473 height 17
select select "3cbf7a18-e44b-4eec-a547-04bd26fc95cb"
click at [171, 178] on label "Keyed in by Staff" at bounding box center [196, 178] width 51 height 10
click at [171, 178] on input "Keyed in by Staff" at bounding box center [173, 175] width 5 height 5
checkbox input "true"
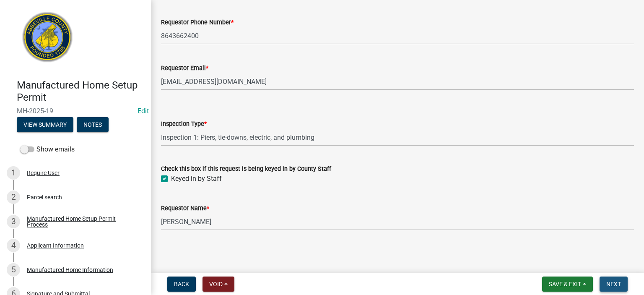
click at [618, 282] on span "Next" at bounding box center [613, 283] width 15 height 7
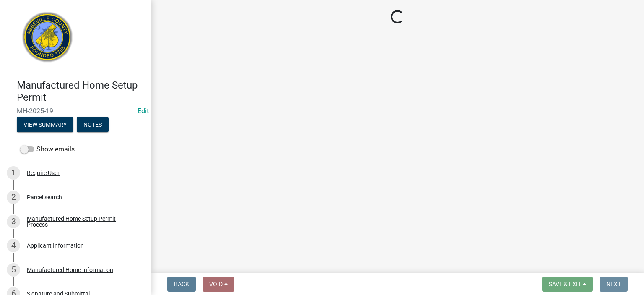
scroll to position [0, 0]
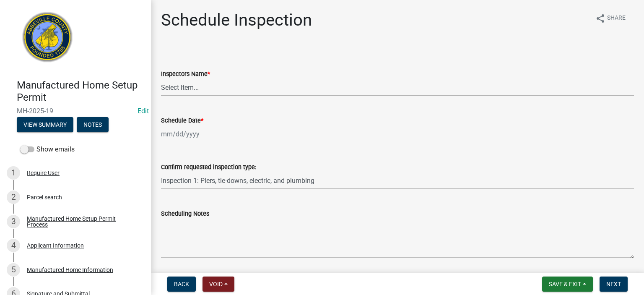
click at [223, 91] on select "Select Item... [EMAIL_ADDRESS][DOMAIN_NAME] ([PERSON_NAME]) [EMAIL_ADDRESS][DOM…" at bounding box center [397, 87] width 473 height 17
select select "56be3ac8-4e2d-49a7-9260-658958e29c03"
click at [161, 79] on select "Select Item... [EMAIL_ADDRESS][DOMAIN_NAME] ([PERSON_NAME]) [EMAIL_ADDRESS][DOM…" at bounding box center [397, 87] width 473 height 17
select select "8"
select select "2025"
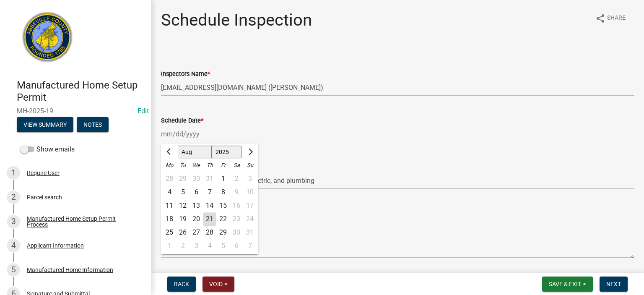
click at [213, 136] on div "[PERSON_NAME] Feb Mar Apr [PERSON_NAME][DATE] Oct Nov [DATE] 1526 1527 1528 152…" at bounding box center [199, 133] width 77 height 17
click at [206, 220] on div "21" at bounding box center [209, 218] width 13 height 13
type input "[DATE]"
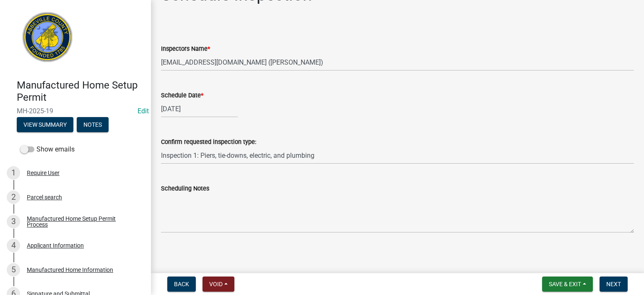
scroll to position [27, 0]
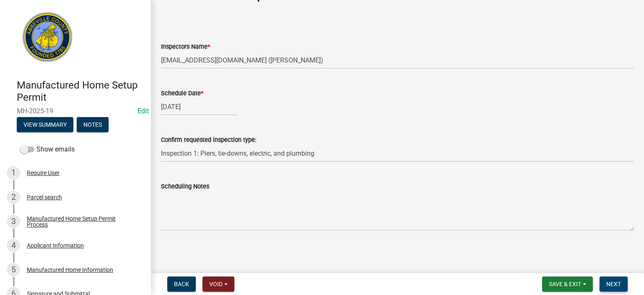
click at [610, 284] on span "Next" at bounding box center [613, 283] width 15 height 7
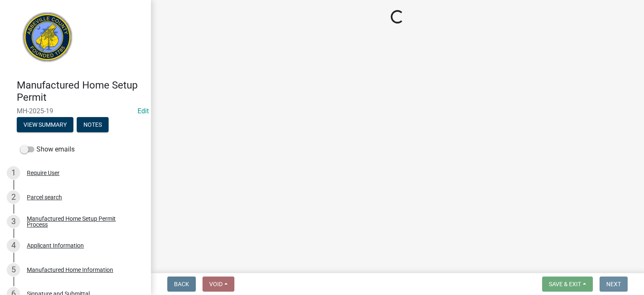
scroll to position [0, 0]
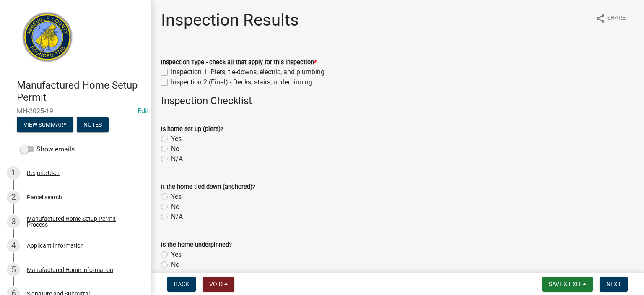
click at [171, 70] on label "Inspection 1: Piers, tie-downs, electric, and plumbing" at bounding box center [247, 72] width 153 height 10
click at [171, 70] on input "Inspection 1: Piers, tie-downs, electric, and plumbing" at bounding box center [173, 69] width 5 height 5
checkbox input "true"
checkbox input "false"
click at [171, 138] on label "Yes" at bounding box center [176, 139] width 10 height 10
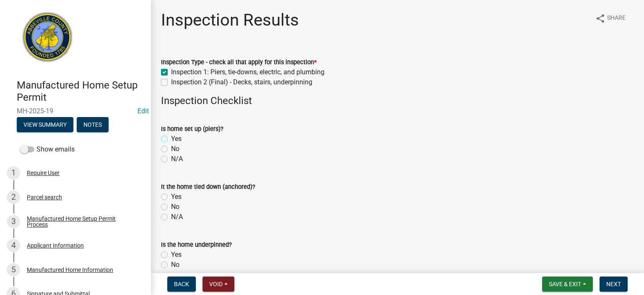
click at [171, 138] on input "Yes" at bounding box center [173, 136] width 5 height 5
radio input "true"
click at [168, 195] on div "Yes" at bounding box center [397, 196] width 473 height 10
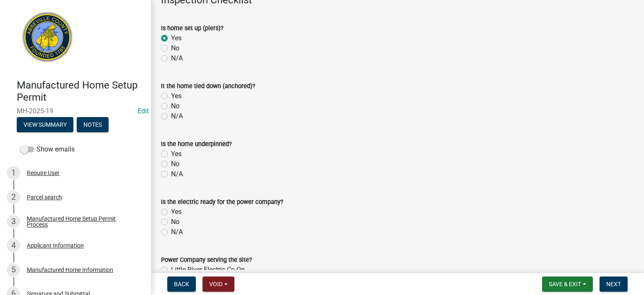
scroll to position [84, 0]
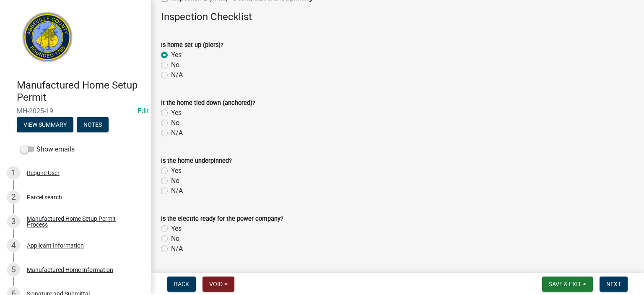
click at [171, 109] on label "Yes" at bounding box center [176, 113] width 10 height 10
click at [171, 109] on input "Yes" at bounding box center [173, 110] width 5 height 5
radio input "true"
click at [171, 181] on label "No" at bounding box center [175, 181] width 8 height 10
click at [171, 181] on input "No" at bounding box center [173, 178] width 5 height 5
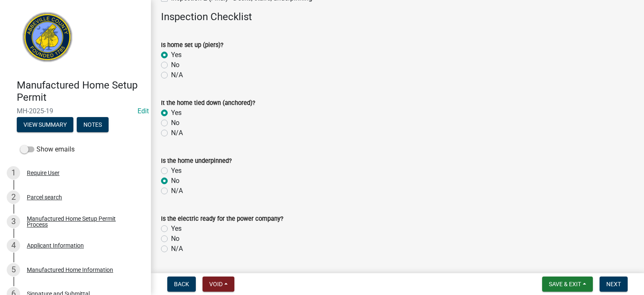
radio input "true"
click at [171, 229] on label "Yes" at bounding box center [176, 228] width 10 height 10
click at [171, 229] on input "Yes" at bounding box center [173, 225] width 5 height 5
radio input "true"
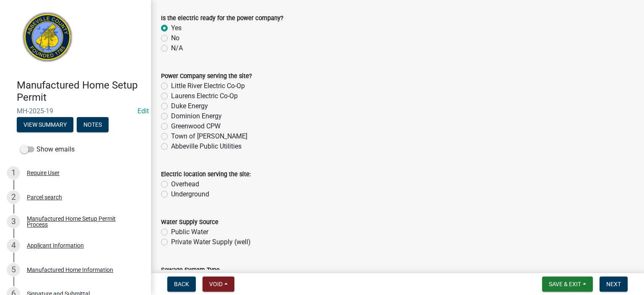
scroll to position [285, 0]
click at [171, 117] on label "Dominion Energy" at bounding box center [196, 115] width 51 height 10
click at [171, 116] on input "Dominion Energy" at bounding box center [173, 112] width 5 height 5
radio input "true"
click at [171, 183] on label "Overhead" at bounding box center [185, 183] width 28 height 10
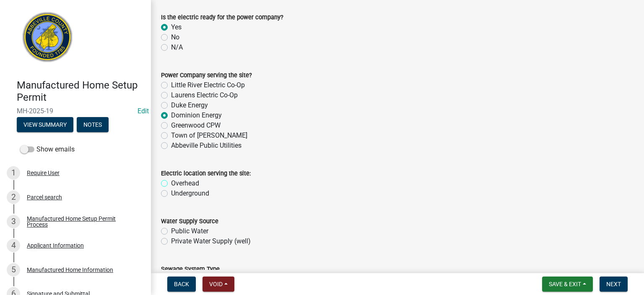
click at [171, 183] on input "Overhead" at bounding box center [173, 180] width 5 height 5
radio input "true"
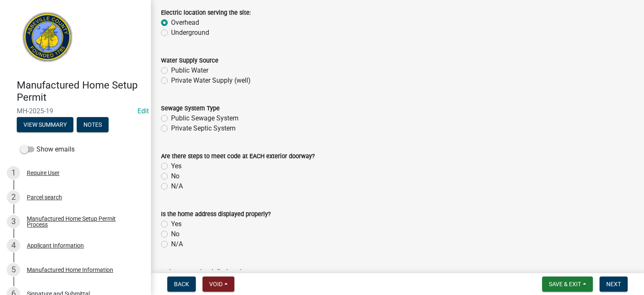
scroll to position [469, 0]
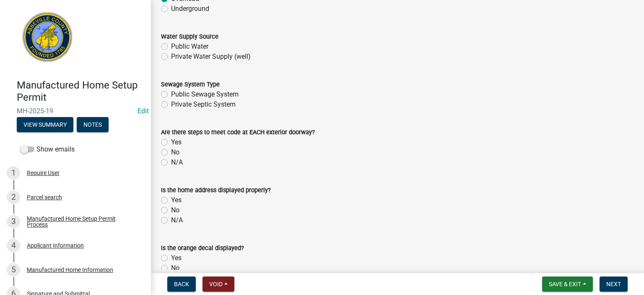
click at [171, 47] on label "Public Water" at bounding box center [189, 46] width 37 height 10
click at [171, 47] on input "Public Water" at bounding box center [173, 43] width 5 height 5
radio input "true"
click at [171, 95] on label "Public Sewage System" at bounding box center [204, 94] width 67 height 10
click at [171, 95] on input "Public Sewage System" at bounding box center [173, 91] width 5 height 5
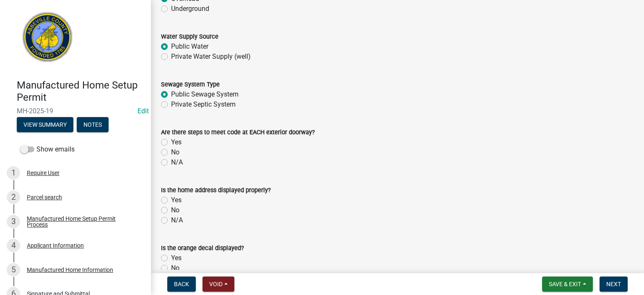
radio input "true"
click at [171, 142] on label "Yes" at bounding box center [176, 142] width 10 height 10
click at [171, 142] on input "Yes" at bounding box center [173, 139] width 5 height 5
radio input "true"
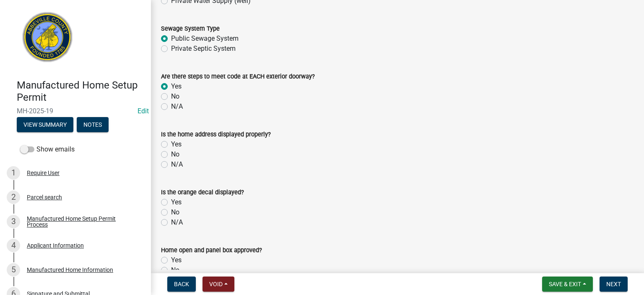
scroll to position [503, 0]
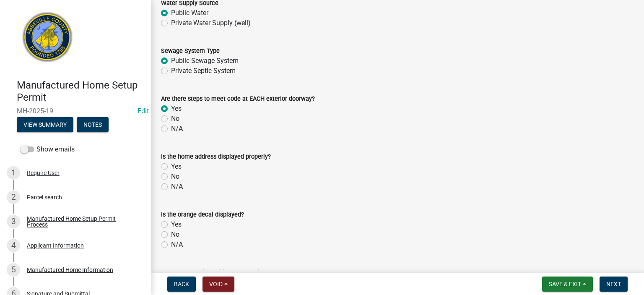
click at [171, 117] on label "No" at bounding box center [175, 119] width 8 height 10
click at [171, 117] on input "No" at bounding box center [173, 116] width 5 height 5
radio input "true"
click at [171, 176] on label "No" at bounding box center [175, 176] width 8 height 10
click at [171, 176] on input "No" at bounding box center [173, 173] width 5 height 5
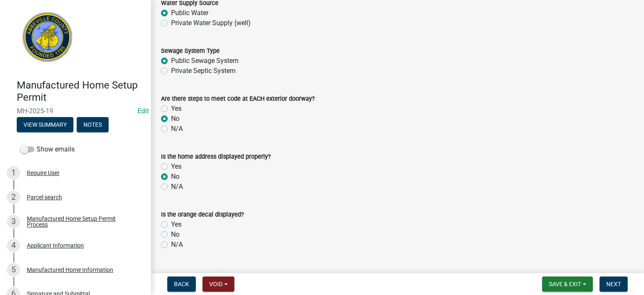
radio input "true"
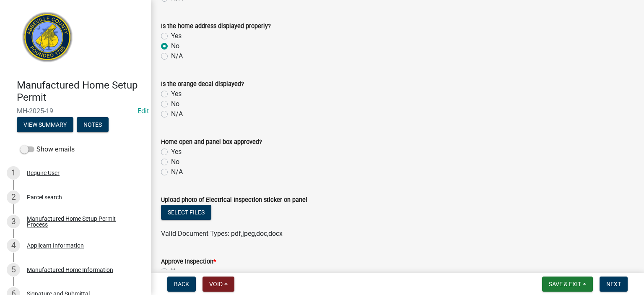
scroll to position [637, 0]
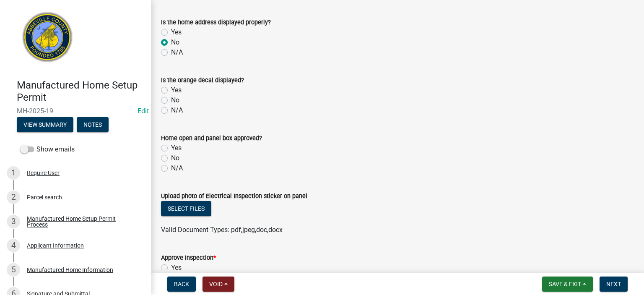
click at [171, 90] on label "Yes" at bounding box center [176, 90] width 10 height 10
click at [171, 90] on input "Yes" at bounding box center [173, 87] width 5 height 5
radio input "true"
click at [171, 145] on label "Yes" at bounding box center [176, 148] width 10 height 10
click at [171, 145] on input "Yes" at bounding box center [173, 145] width 5 height 5
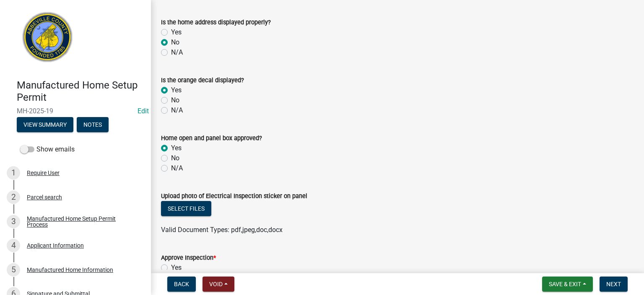
radio input "true"
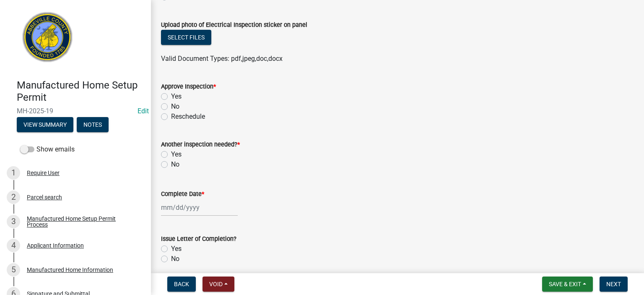
scroll to position [821, 0]
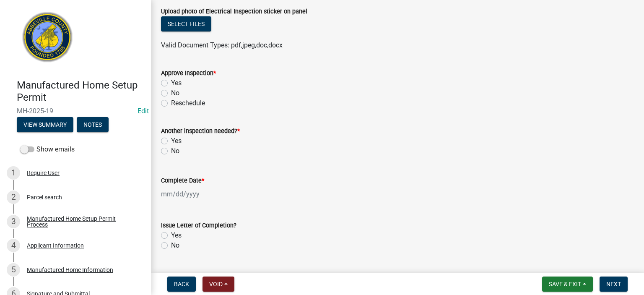
click at [171, 85] on label "Yes" at bounding box center [176, 83] width 10 height 10
click at [171, 83] on input "Yes" at bounding box center [173, 80] width 5 height 5
radio input "true"
click at [171, 138] on label "Yes" at bounding box center [176, 141] width 10 height 10
click at [171, 138] on input "Yes" at bounding box center [173, 138] width 5 height 5
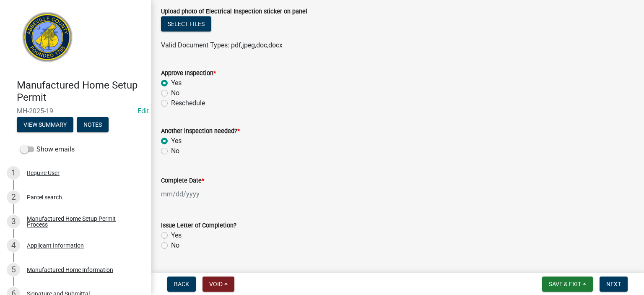
radio input "true"
click at [214, 196] on div at bounding box center [199, 193] width 77 height 17
select select "8"
select select "2025"
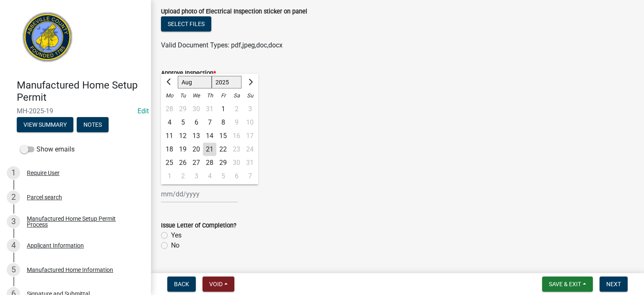
click at [208, 149] on div "21" at bounding box center [209, 148] width 13 height 13
type input "[DATE]"
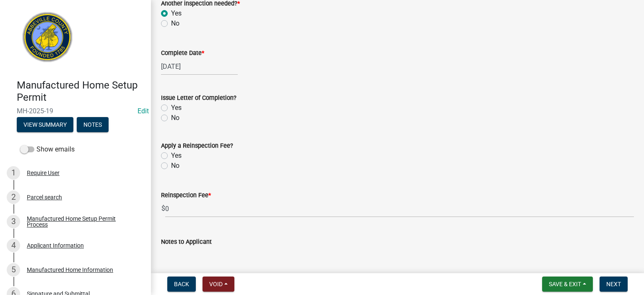
scroll to position [955, 0]
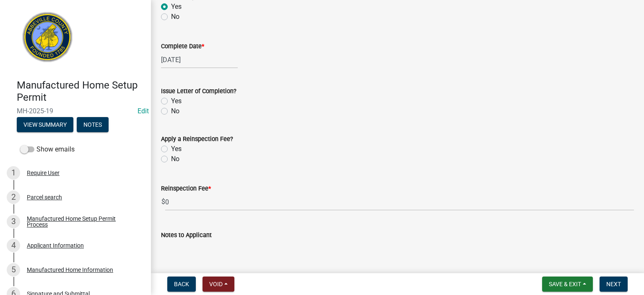
click at [171, 114] on label "No" at bounding box center [175, 111] width 8 height 10
click at [171, 111] on input "No" at bounding box center [173, 108] width 5 height 5
radio input "true"
click at [171, 160] on label "No" at bounding box center [175, 159] width 8 height 10
click at [171, 159] on input "No" at bounding box center [173, 156] width 5 height 5
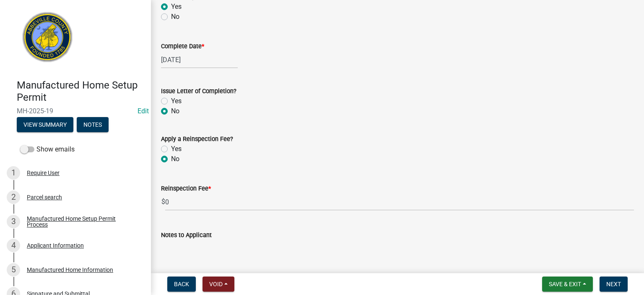
radio input "true"
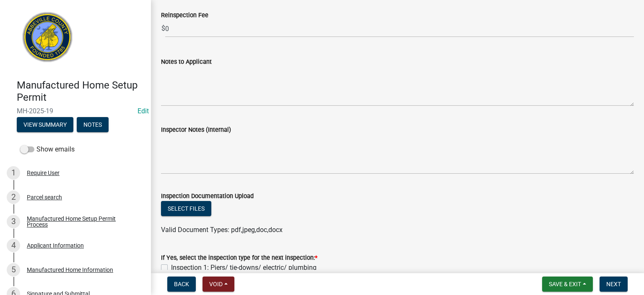
scroll to position [1162, 0]
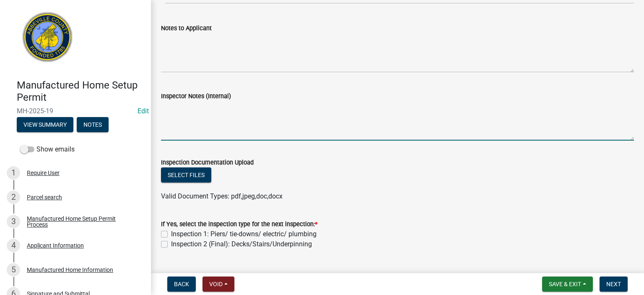
click at [202, 107] on textarea "Inspector Notes (Internal)" at bounding box center [397, 120] width 473 height 39
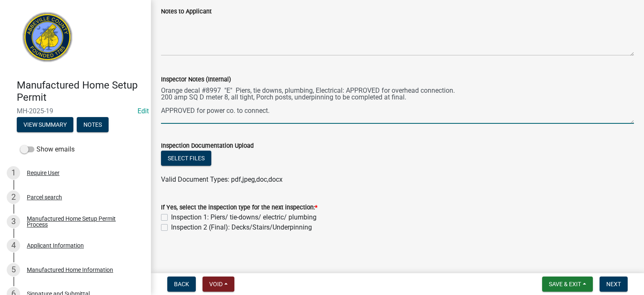
scroll to position [1181, 0]
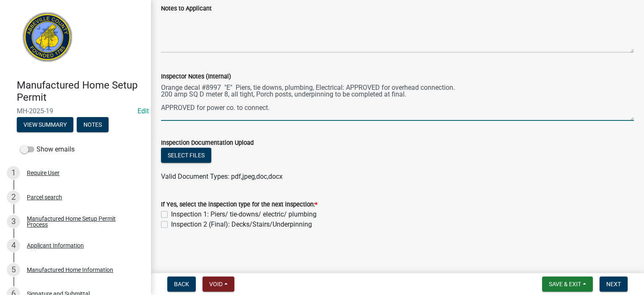
type textarea "Orange decal #8997 "E" Piers, tie downs, plumbing, Electrical: APPROVED for ove…"
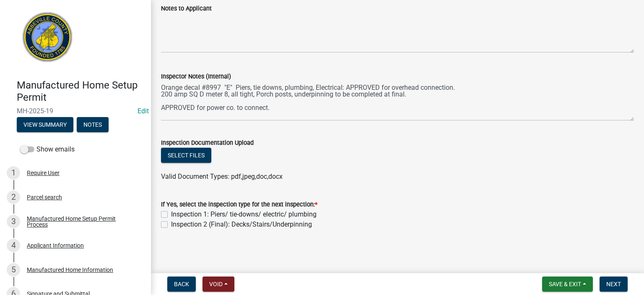
drag, startPoint x: 165, startPoint y: 225, endPoint x: 175, endPoint y: 232, distance: 12.2
click at [171, 225] on label "Inspection 2 (Final): Decks/Stairs/Underpinning" at bounding box center [241, 224] width 141 height 10
click at [171, 225] on input "Inspection 2 (Final): Decks/Stairs/Underpinning" at bounding box center [173, 221] width 5 height 5
checkbox input "true"
checkbox input "false"
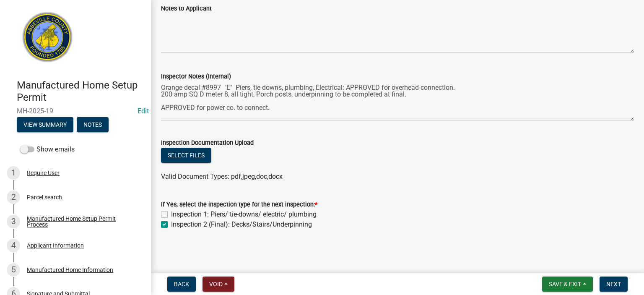
checkbox input "true"
click at [613, 284] on span "Next" at bounding box center [613, 283] width 15 height 7
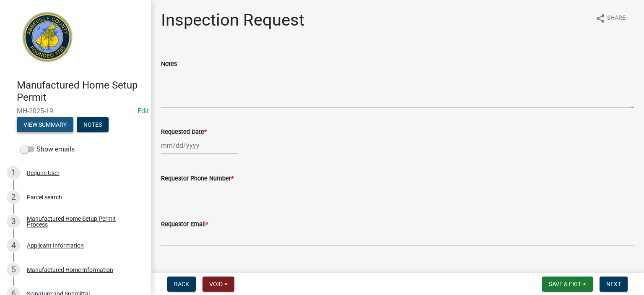
click at [61, 123] on button "View Summary" at bounding box center [45, 124] width 57 height 15
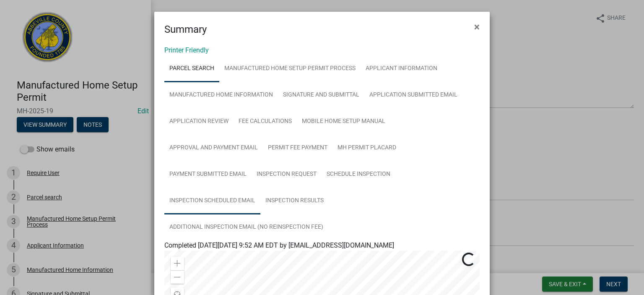
click at [220, 197] on link "Inspection Scheduled Email" at bounding box center [212, 200] width 96 height 27
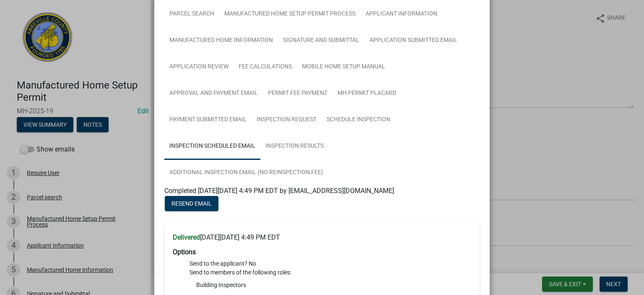
scroll to position [27, 0]
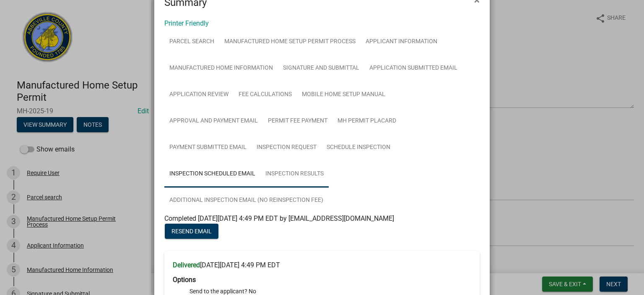
click at [295, 171] on link "Inspection Results" at bounding box center [294, 173] width 68 height 27
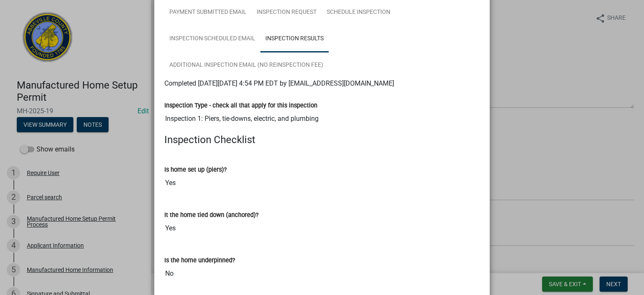
scroll to position [106, 0]
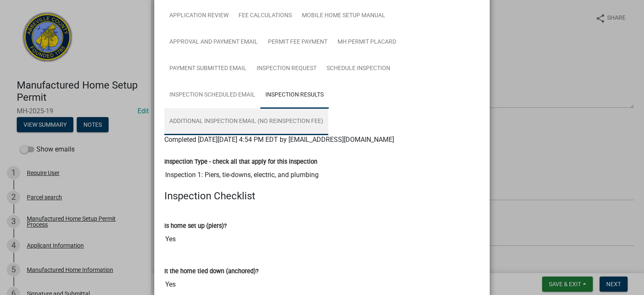
click at [220, 119] on link "Additional Inspection Email (No Reinspection Fee)" at bounding box center [246, 121] width 164 height 27
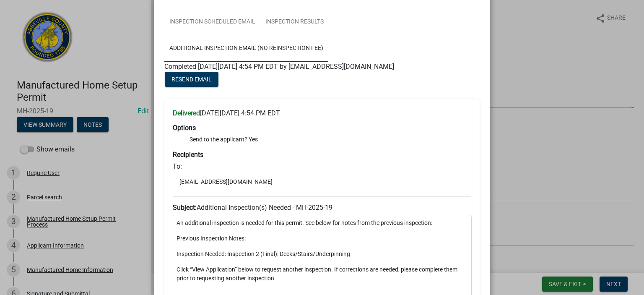
scroll to position [212, 0]
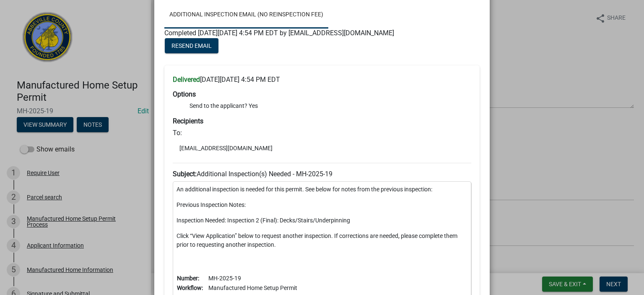
click at [637, 287] on ngb-modal-window "Summary × Printer Friendly Parcel search Manufactured Home Setup Permit Process…" at bounding box center [322, 147] width 644 height 295
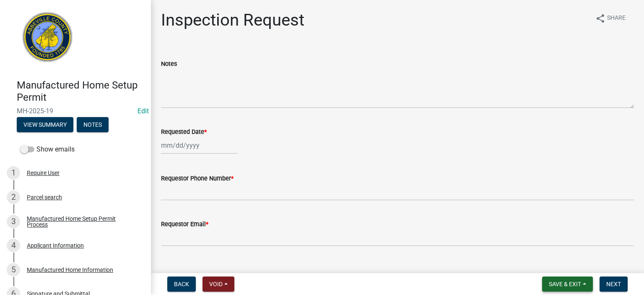
click at [559, 281] on span "Save & Exit" at bounding box center [564, 283] width 32 height 7
click at [555, 263] on button "Save & Exit" at bounding box center [558, 262] width 67 height 20
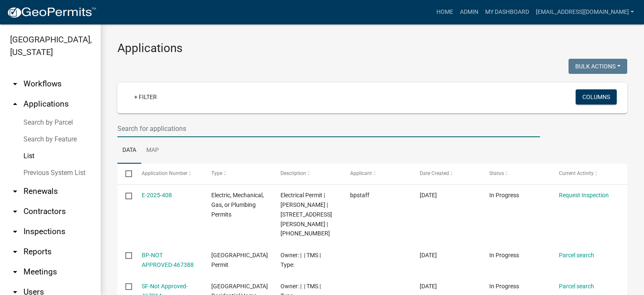
click at [199, 133] on input "text" at bounding box center [328, 128] width 422 height 17
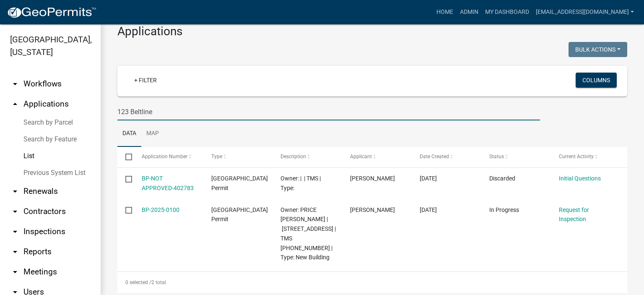
scroll to position [21, 0]
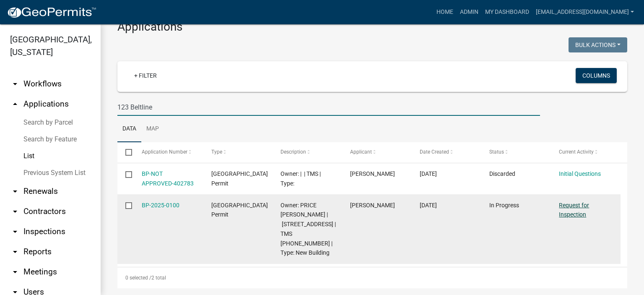
type input "123 Beltline"
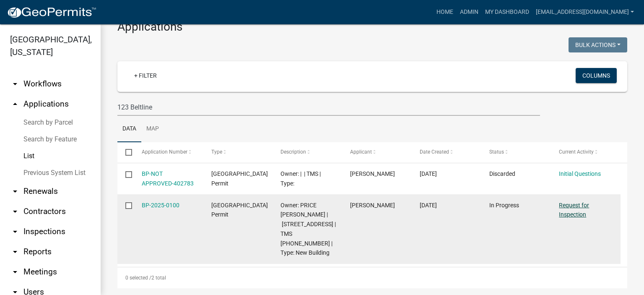
click at [574, 203] on link "Request for Inspection" at bounding box center [573, 210] width 30 height 16
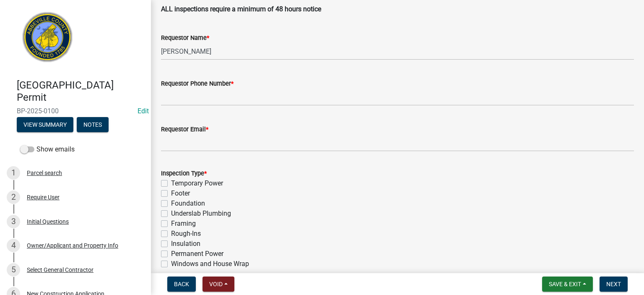
scroll to position [268, 0]
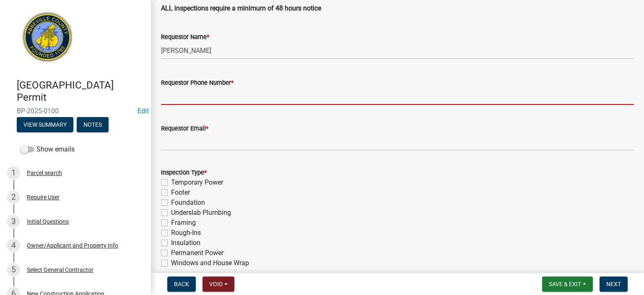
click at [270, 95] on input "Requestor Phone Number *" at bounding box center [397, 96] width 473 height 17
type input "8643662400"
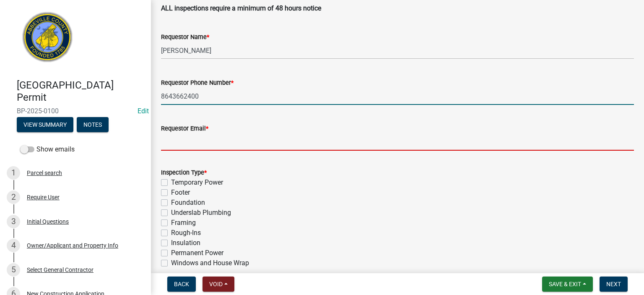
type input "[EMAIL_ADDRESS][DOMAIN_NAME]"
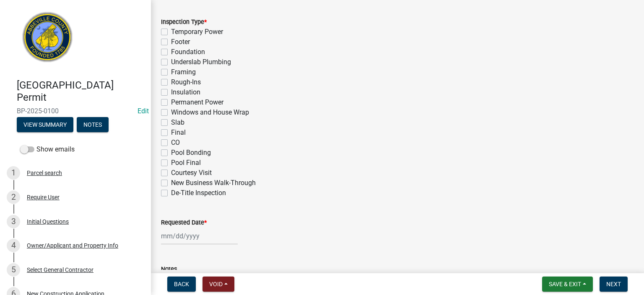
scroll to position [419, 0]
click at [171, 132] on label "Final" at bounding box center [178, 132] width 15 height 10
click at [171, 132] on input "Final" at bounding box center [173, 129] width 5 height 5
checkbox input "true"
checkbox input "false"
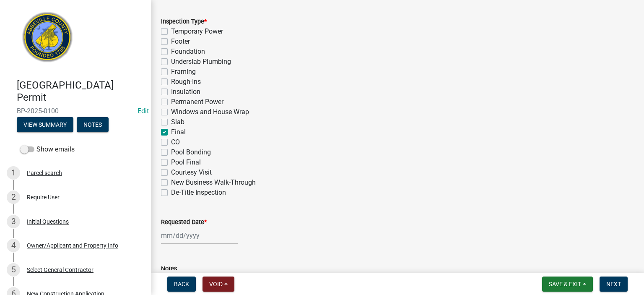
checkbox input "false"
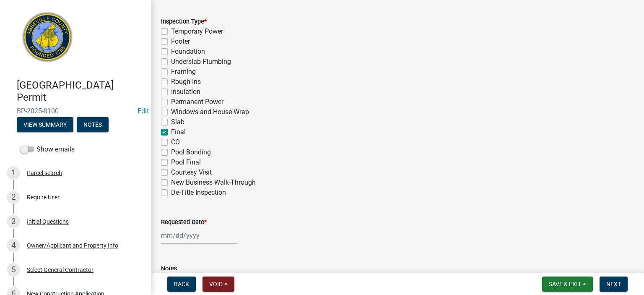
checkbox input "false"
checkbox input "true"
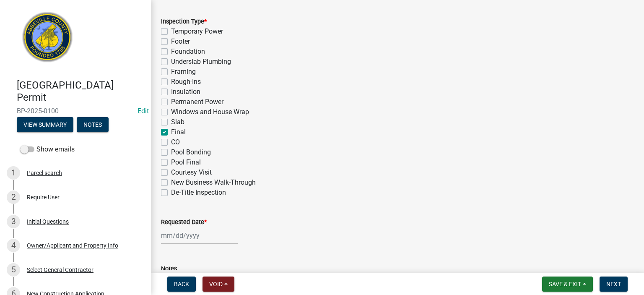
checkbox input "false"
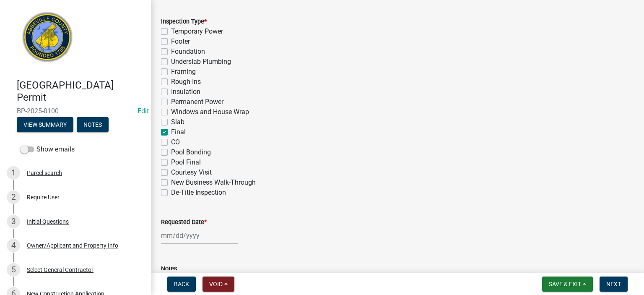
checkbox input "false"
select select "8"
select select "2025"
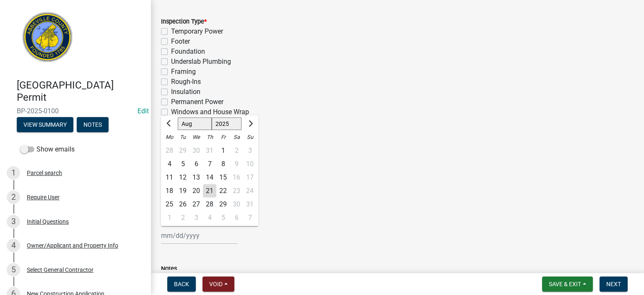
click at [207, 237] on div "[PERSON_NAME] Feb Mar Apr [PERSON_NAME][DATE] Oct Nov [DATE] 1526 1527 1528 152…" at bounding box center [199, 235] width 77 height 17
click at [209, 187] on div "21" at bounding box center [209, 190] width 13 height 13
type input "[DATE]"
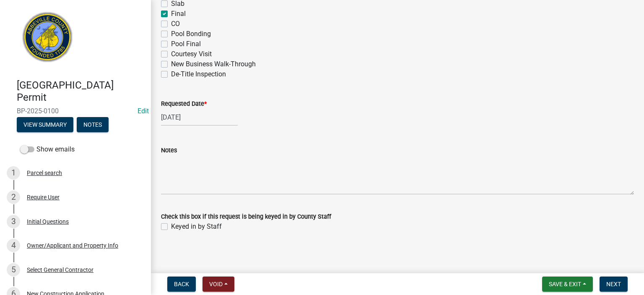
scroll to position [539, 0]
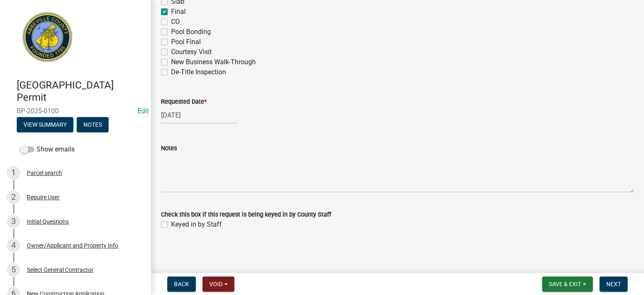
click at [171, 224] on label "Keyed in by Staff" at bounding box center [196, 224] width 51 height 10
click at [171, 224] on input "Keyed in by Staff" at bounding box center [173, 221] width 5 height 5
checkbox input "true"
click at [613, 280] on span "Next" at bounding box center [613, 283] width 15 height 7
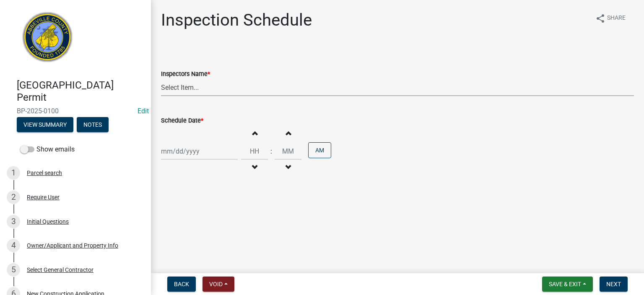
click at [233, 94] on select "Select Item... [EMAIL_ADDRESS][DOMAIN_NAME] ([PERSON_NAME]) [EMAIL_ADDRESS][DOM…" at bounding box center [397, 87] width 473 height 17
click at [161, 79] on select "Select Item... [EMAIL_ADDRESS][DOMAIN_NAME] ([PERSON_NAME]) [EMAIL_ADDRESS][DOM…" at bounding box center [397, 87] width 473 height 17
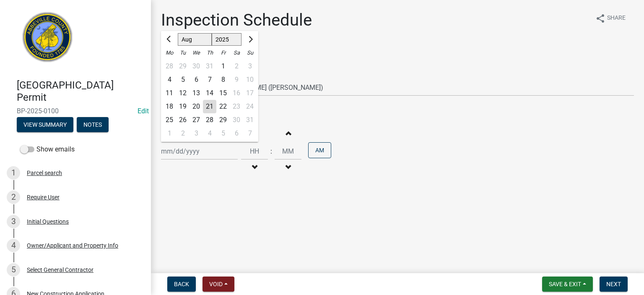
click at [215, 149] on div "[PERSON_NAME] Feb Mar Apr [PERSON_NAME][DATE] Oct Nov [DATE] 1526 1527 1528 152…" at bounding box center [199, 150] width 77 height 17
click at [210, 103] on div "21" at bounding box center [209, 106] width 13 height 13
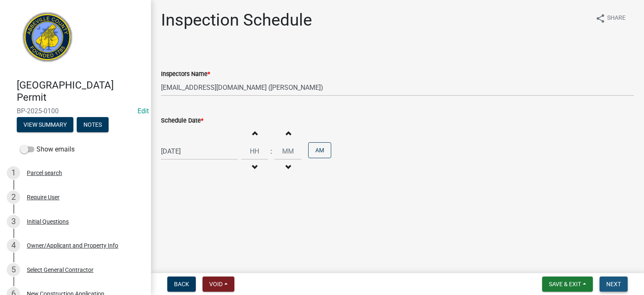
click at [610, 280] on span "Next" at bounding box center [613, 283] width 15 height 7
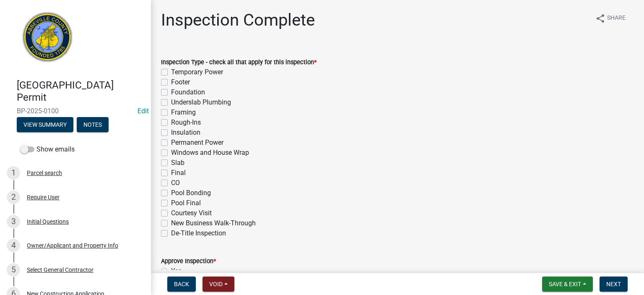
drag, startPoint x: 165, startPoint y: 172, endPoint x: 185, endPoint y: 177, distance: 20.2
click at [171, 172] on label "Final" at bounding box center [178, 173] width 15 height 10
click at [171, 172] on input "Final" at bounding box center [173, 170] width 5 height 5
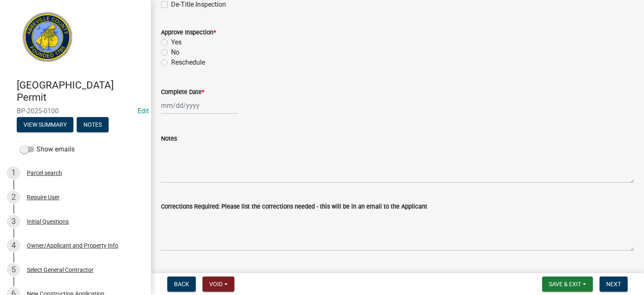
scroll to position [235, 0]
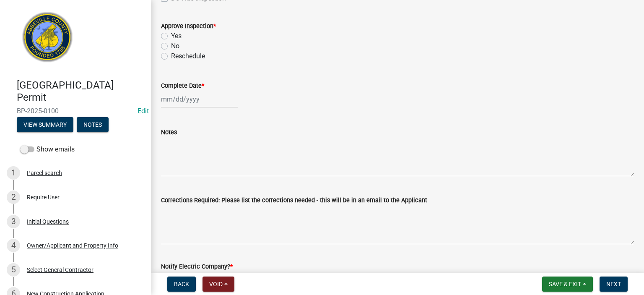
click at [171, 48] on label "No" at bounding box center [175, 46] width 8 height 10
click at [171, 47] on input "No" at bounding box center [173, 43] width 5 height 5
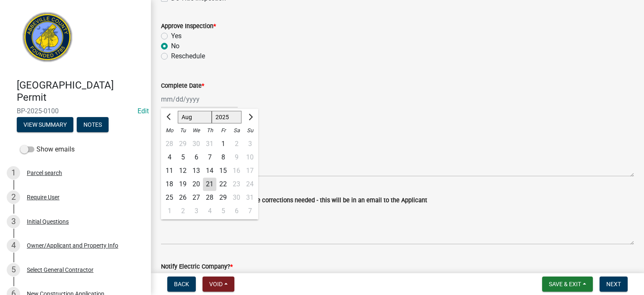
click at [207, 102] on div "[PERSON_NAME] Feb Mar Apr [PERSON_NAME][DATE] Oct Nov [DATE] 1526 1527 1528 152…" at bounding box center [199, 98] width 77 height 17
click at [213, 181] on div "21" at bounding box center [209, 183] width 13 height 13
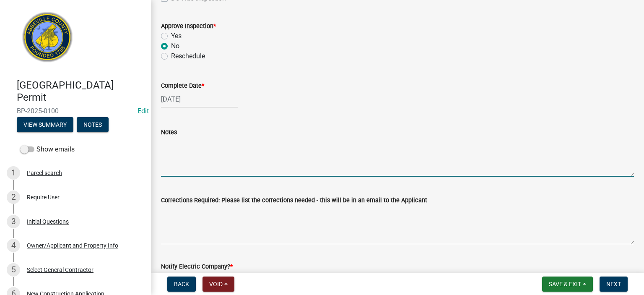
click at [195, 158] on textarea "Notes" at bounding box center [397, 156] width 473 height 39
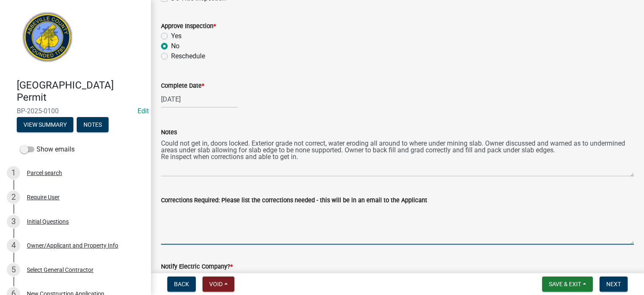
click at [280, 229] on textarea "Corrections Required: Please list the corrections needed - this will be in an e…" at bounding box center [397, 224] width 473 height 39
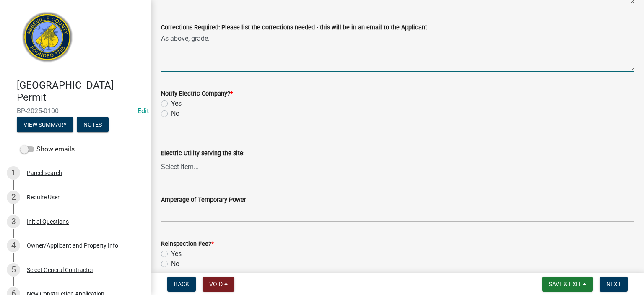
scroll to position [419, 0]
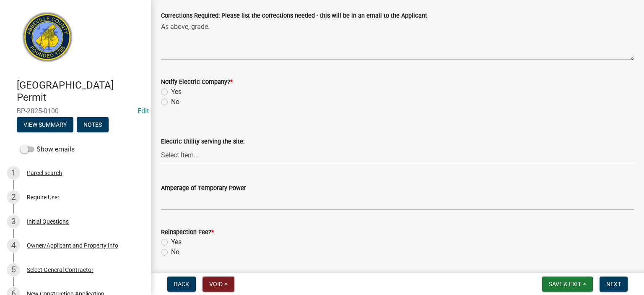
click at [171, 101] on label "No" at bounding box center [175, 102] width 8 height 10
click at [171, 101] on input "No" at bounding box center [173, 99] width 5 height 5
click at [171, 251] on label "No" at bounding box center [175, 252] width 8 height 10
click at [171, 251] on input "No" at bounding box center [173, 249] width 5 height 5
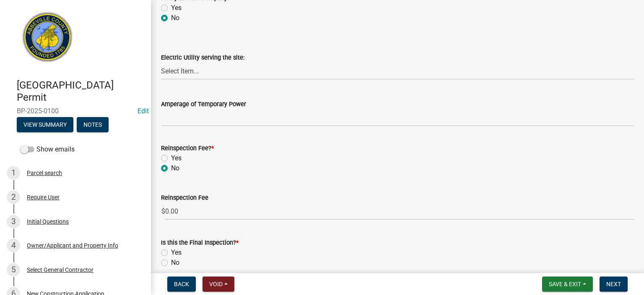
scroll to position [541, 0]
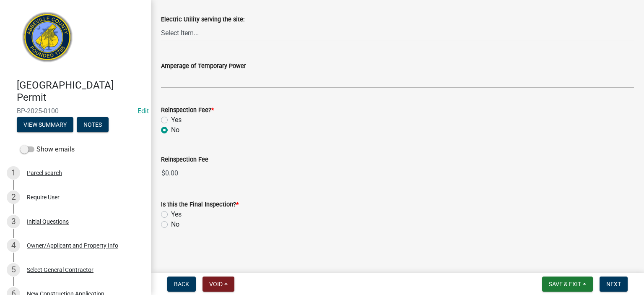
click at [171, 225] on label "No" at bounding box center [175, 224] width 8 height 10
click at [171, 225] on input "No" at bounding box center [173, 221] width 5 height 5
click at [616, 280] on span "Next" at bounding box center [613, 283] width 15 height 7
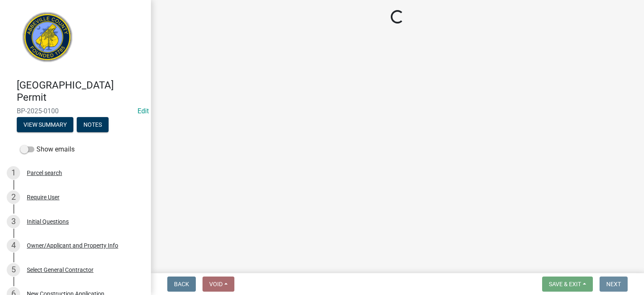
scroll to position [0, 0]
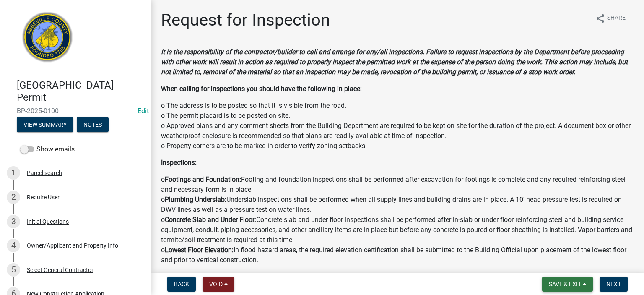
click at [561, 280] on span "Save & Exit" at bounding box center [564, 283] width 32 height 7
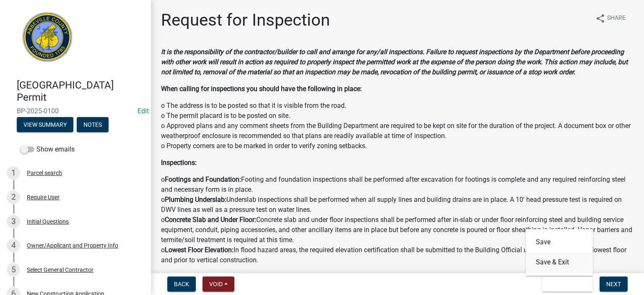
click at [548, 261] on button "Save & Exit" at bounding box center [558, 262] width 67 height 20
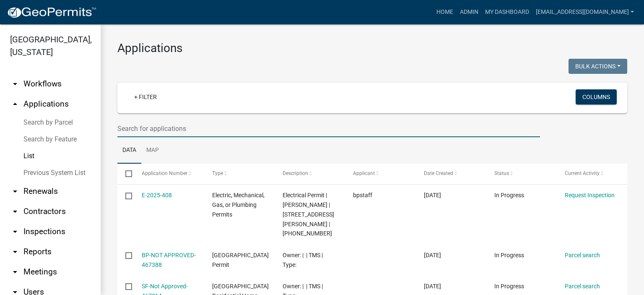
click at [202, 131] on input "text" at bounding box center [328, 128] width 422 height 17
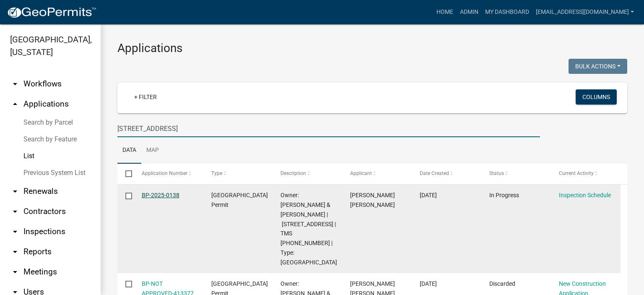
click at [160, 191] on link "BP-2025-0138" at bounding box center [161, 194] width 38 height 7
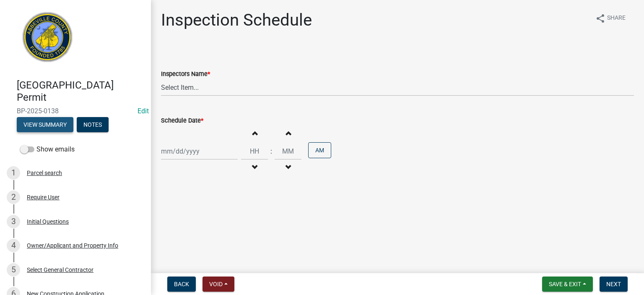
click at [61, 120] on button "View Summary" at bounding box center [45, 124] width 57 height 15
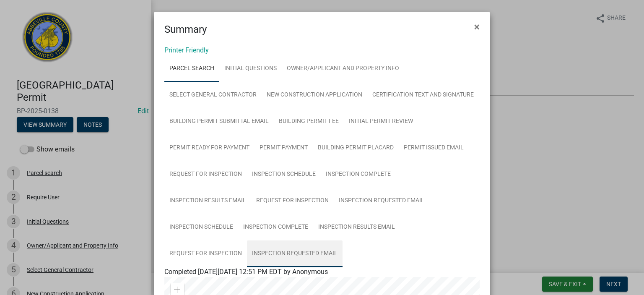
click at [292, 252] on link "Inspection Requested Email" at bounding box center [295, 253] width 96 height 27
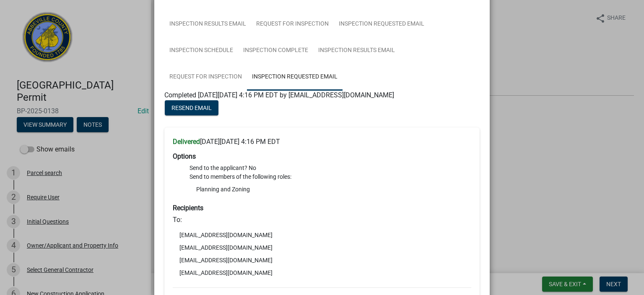
scroll to position [184, 0]
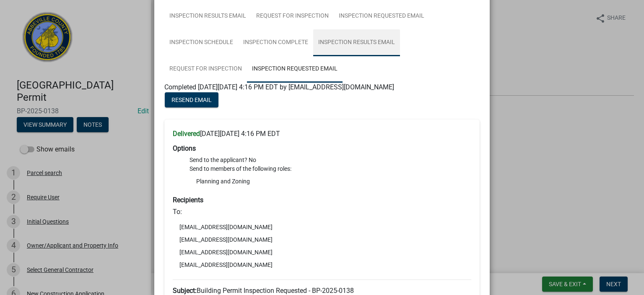
click at [356, 40] on link "Inspection Results Email" at bounding box center [356, 42] width 87 height 27
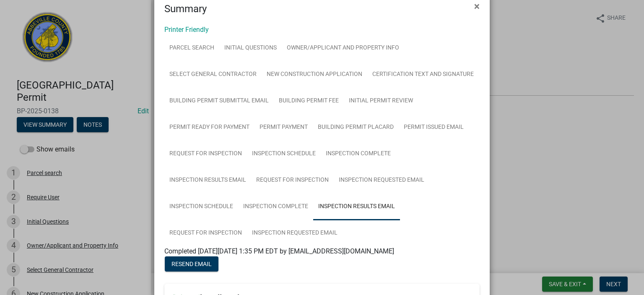
scroll to position [0, 0]
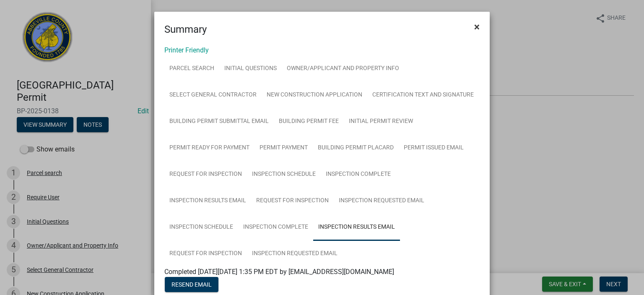
click at [474, 23] on span "×" at bounding box center [476, 27] width 5 height 12
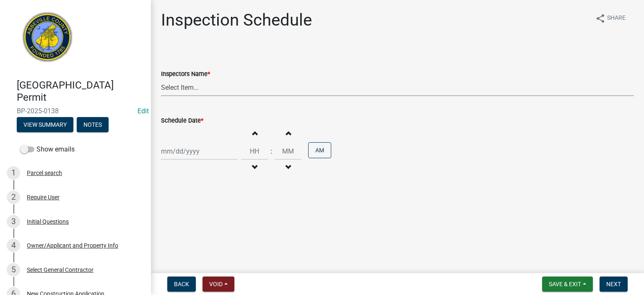
click at [233, 87] on select "Select Item... [EMAIL_ADDRESS][DOMAIN_NAME] ([PERSON_NAME]) [EMAIL_ADDRESS][DOM…" at bounding box center [397, 87] width 473 height 17
click at [161, 79] on select "Select Item... [EMAIL_ADDRESS][DOMAIN_NAME] ([PERSON_NAME]) [EMAIL_ADDRESS][DOM…" at bounding box center [397, 87] width 473 height 17
click at [218, 155] on div at bounding box center [199, 150] width 77 height 17
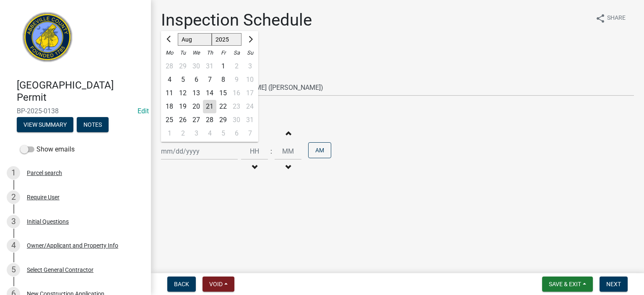
click at [211, 105] on div "21" at bounding box center [209, 106] width 13 height 13
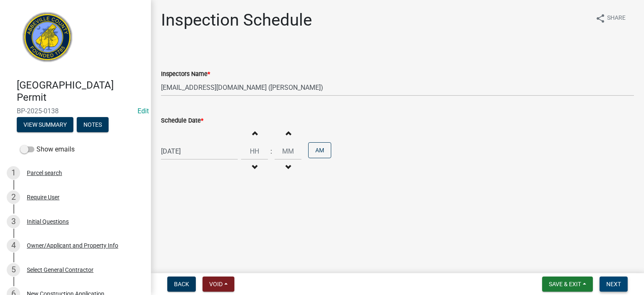
click at [613, 281] on span "Next" at bounding box center [613, 283] width 15 height 7
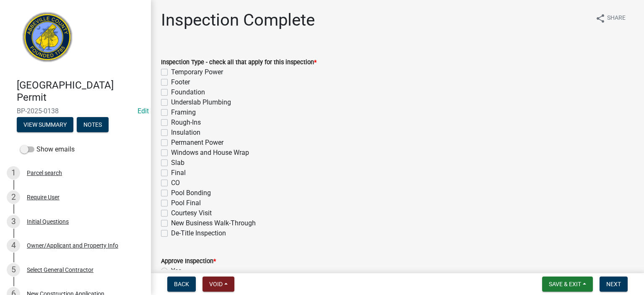
click at [171, 174] on label "Final" at bounding box center [178, 173] width 15 height 10
click at [171, 173] on input "Final" at bounding box center [173, 170] width 5 height 5
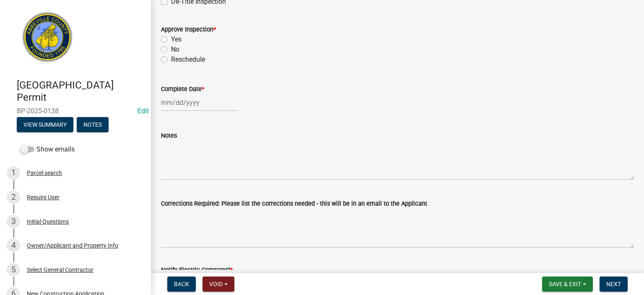
scroll to position [235, 0]
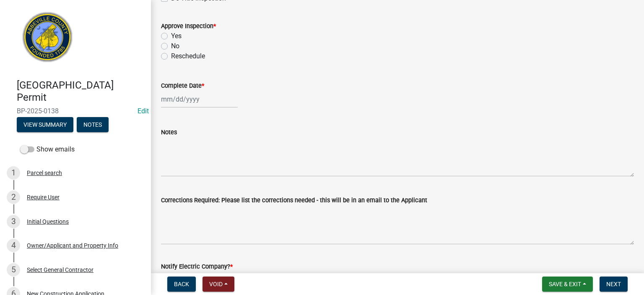
click at [171, 38] on label "Yes" at bounding box center [176, 36] width 10 height 10
click at [171, 36] on input "Yes" at bounding box center [173, 33] width 5 height 5
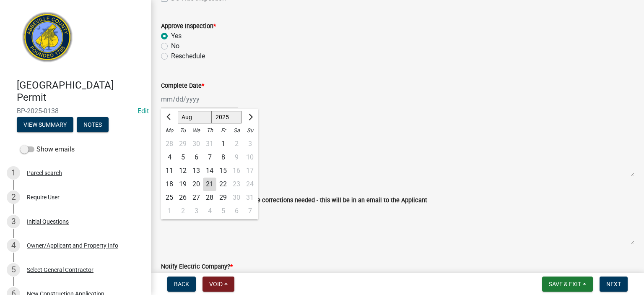
click at [207, 100] on div "[PERSON_NAME] Feb Mar Apr [PERSON_NAME][DATE] Oct Nov [DATE] 1526 1527 1528 152…" at bounding box center [199, 98] width 77 height 17
click at [211, 184] on div "21" at bounding box center [209, 183] width 13 height 13
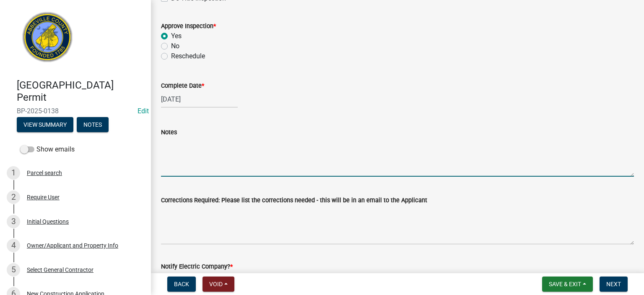
click at [211, 145] on textarea "Notes" at bounding box center [397, 156] width 473 height 39
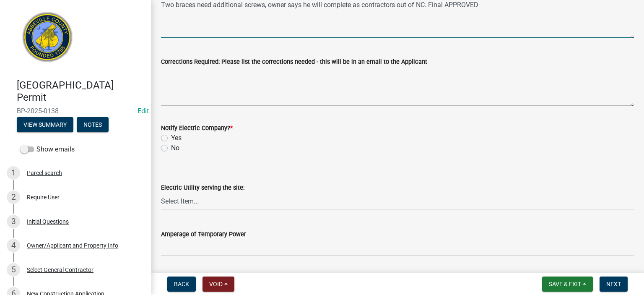
scroll to position [385, 0]
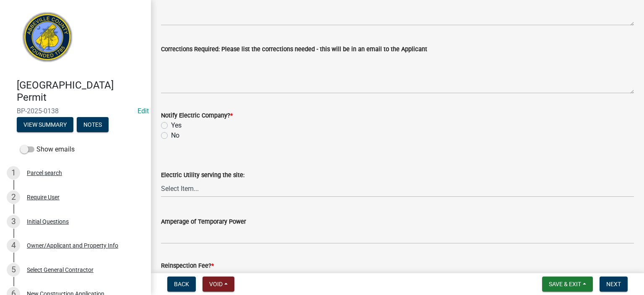
click at [171, 135] on label "No" at bounding box center [175, 135] width 8 height 10
click at [171, 135] on input "No" at bounding box center [173, 132] width 5 height 5
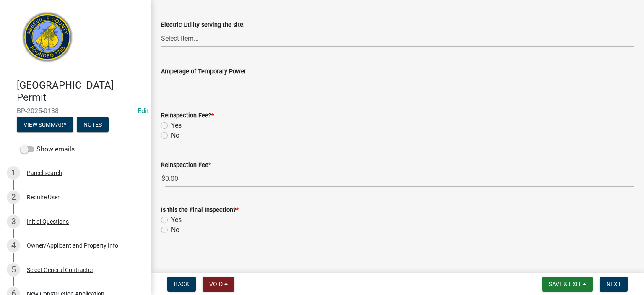
scroll to position [541, 0]
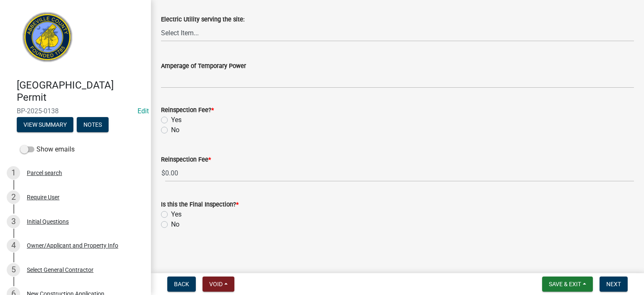
click at [171, 130] on label "No" at bounding box center [175, 130] width 8 height 10
click at [171, 130] on input "No" at bounding box center [173, 127] width 5 height 5
click at [171, 213] on label "Yes" at bounding box center [176, 214] width 10 height 10
click at [171, 213] on input "Yes" at bounding box center [173, 211] width 5 height 5
click at [613, 282] on span "Next" at bounding box center [613, 283] width 15 height 7
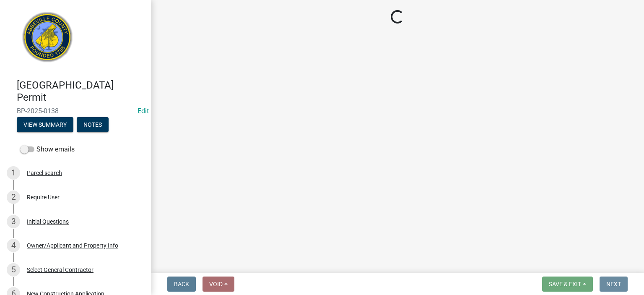
scroll to position [0, 0]
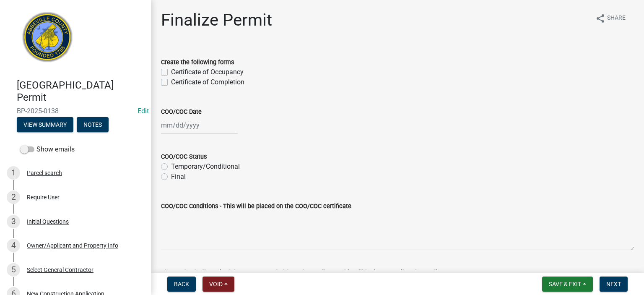
click at [171, 82] on label "Certificate of Completion" at bounding box center [207, 82] width 73 height 10
click at [171, 82] on input "Certificate of Completion" at bounding box center [173, 79] width 5 height 5
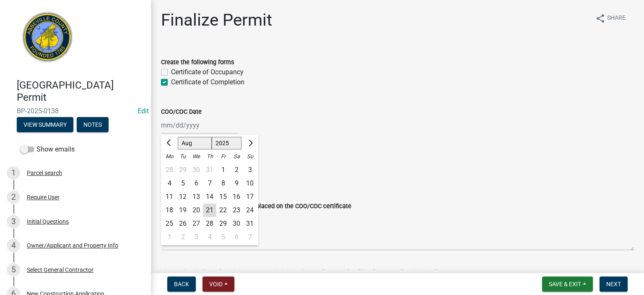
click at [213, 125] on div "[PERSON_NAME] Feb Mar Apr [PERSON_NAME][DATE] Oct Nov [DATE] 1526 1527 1528 152…" at bounding box center [199, 124] width 77 height 17
click at [209, 211] on div "21" at bounding box center [209, 209] width 13 height 13
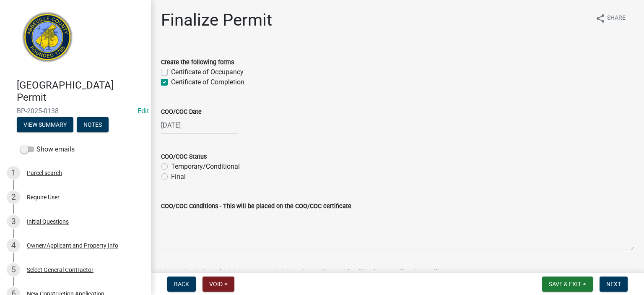
drag, startPoint x: 163, startPoint y: 176, endPoint x: 168, endPoint y: 178, distance: 4.7
click at [171, 177] on label "Final" at bounding box center [178, 176] width 15 height 10
click at [171, 177] on input "Final" at bounding box center [173, 173] width 5 height 5
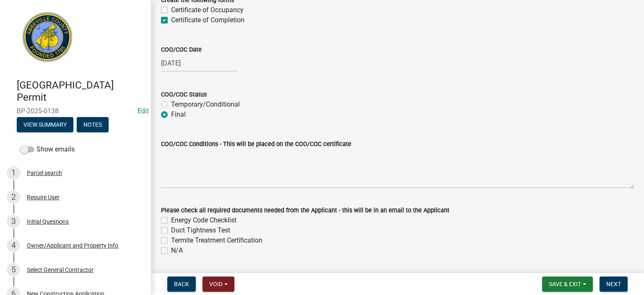
scroll to position [88, 0]
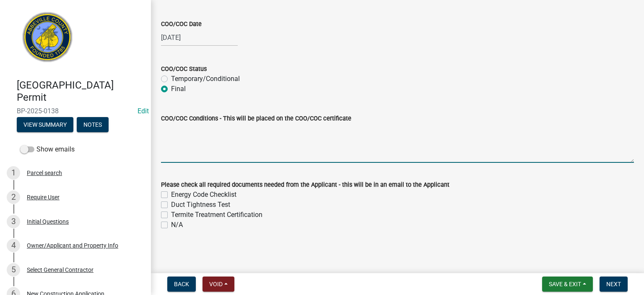
click at [189, 140] on textarea "COO/COC Conditions - This will be placed on the COO/COC certificate" at bounding box center [397, 142] width 473 height 39
click at [171, 224] on label "N/A" at bounding box center [177, 225] width 12 height 10
click at [171, 224] on input "N/A" at bounding box center [173, 222] width 5 height 5
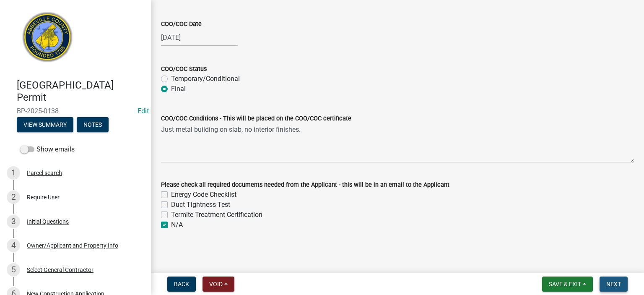
click at [611, 282] on span "Next" at bounding box center [613, 283] width 15 height 7
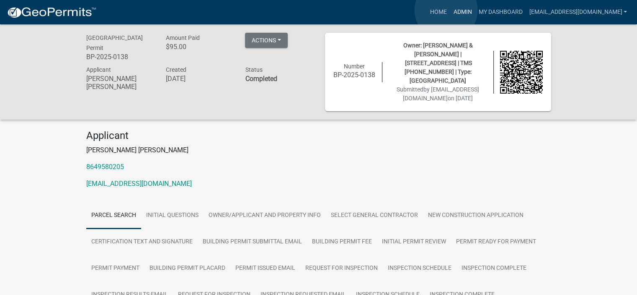
click at [450, 10] on link "Admin" at bounding box center [462, 12] width 25 height 16
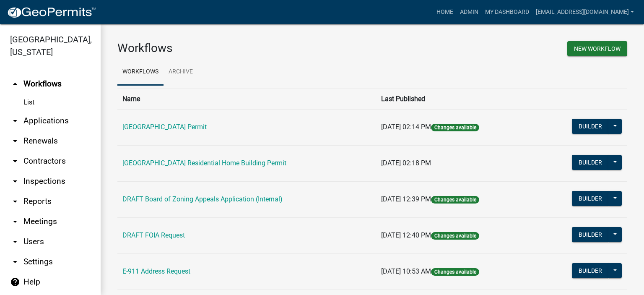
click at [47, 122] on link "arrow_drop_down Applications" at bounding box center [50, 121] width 101 height 20
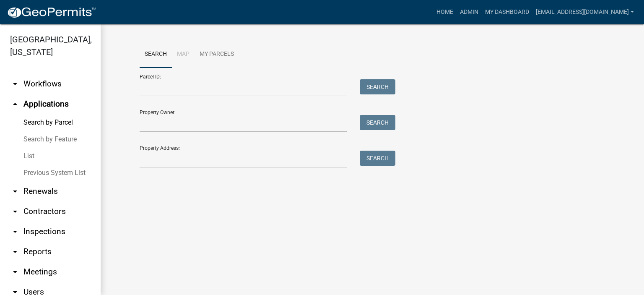
click at [28, 155] on link "List" at bounding box center [50, 155] width 101 height 17
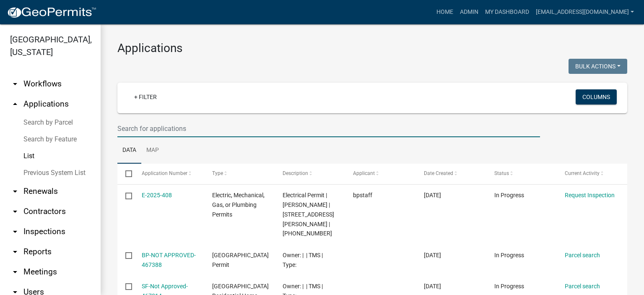
click at [196, 129] on input "text" at bounding box center [328, 128] width 422 height 17
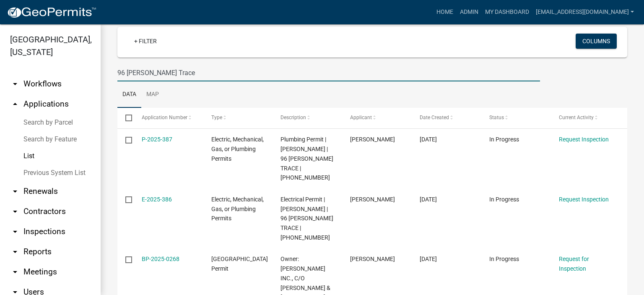
scroll to position [55, 0]
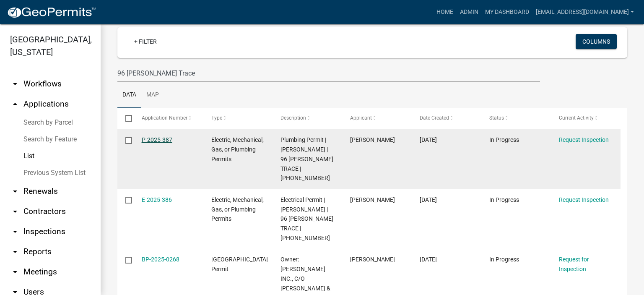
click at [159, 138] on link "P-2025-387" at bounding box center [157, 139] width 31 height 7
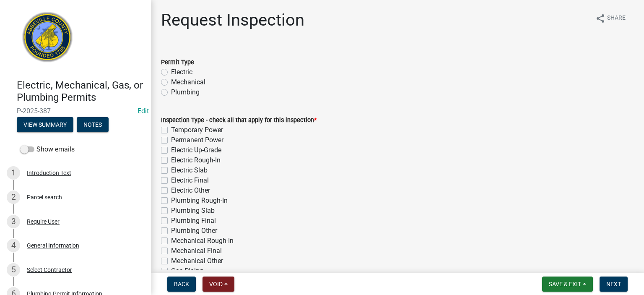
click at [171, 91] on label "Plumbing" at bounding box center [185, 92] width 28 height 10
click at [171, 91] on input "Plumbing" at bounding box center [173, 89] width 5 height 5
click at [171, 211] on label "Plumbing Slab" at bounding box center [193, 210] width 44 height 10
click at [171, 211] on input "Plumbing Slab" at bounding box center [173, 207] width 5 height 5
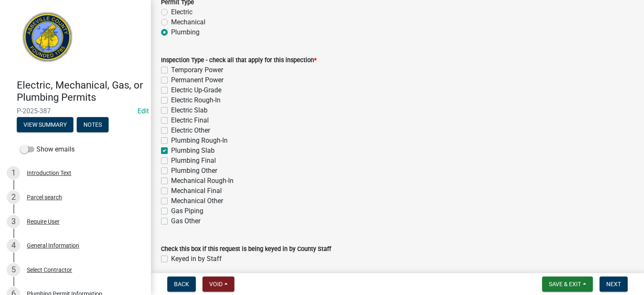
scroll to position [94, 0]
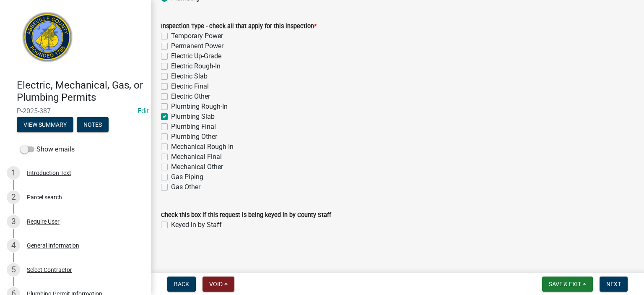
drag, startPoint x: 164, startPoint y: 222, endPoint x: 171, endPoint y: 228, distance: 8.9
click at [171, 222] on label "Keyed in by Staff" at bounding box center [196, 225] width 51 height 10
click at [171, 222] on input "Keyed in by Staff" at bounding box center [173, 222] width 5 height 5
click at [617, 280] on span "Next" at bounding box center [613, 283] width 15 height 7
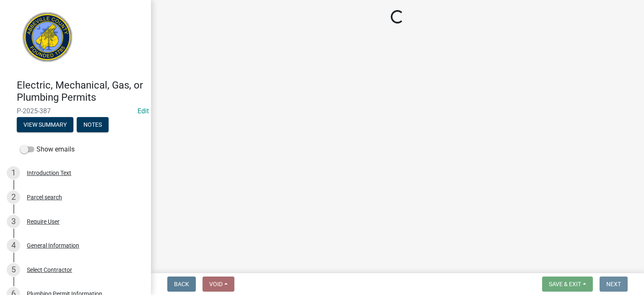
scroll to position [0, 0]
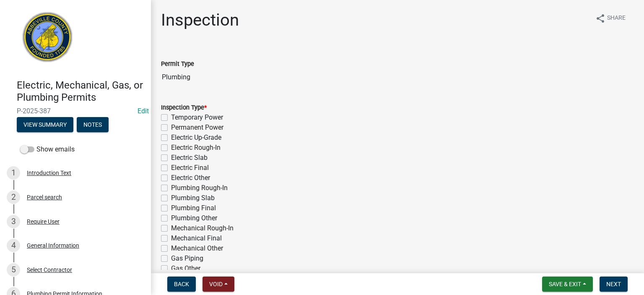
drag, startPoint x: 164, startPoint y: 196, endPoint x: 173, endPoint y: 204, distance: 12.2
click at [171, 199] on label "Plumbing Slab" at bounding box center [193, 198] width 44 height 10
click at [171, 198] on input "Plumbing Slab" at bounding box center [173, 195] width 5 height 5
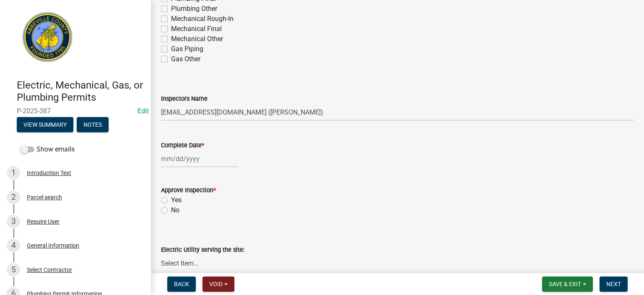
scroll to position [218, 0]
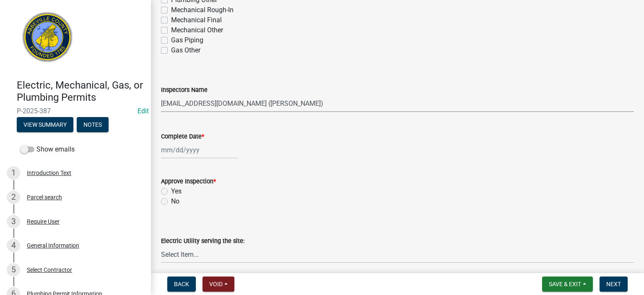
click at [322, 105] on select "Select Item... [EMAIL_ADDRESS][DOMAIN_NAME] ([PERSON_NAME]) [EMAIL_ADDRESS][DOM…" at bounding box center [397, 103] width 473 height 17
click at [161, 95] on select "Select Item... [EMAIL_ADDRESS][DOMAIN_NAME] ([PERSON_NAME]) [EMAIL_ADDRESS][DOM…" at bounding box center [397, 103] width 473 height 17
click at [203, 152] on div at bounding box center [199, 149] width 77 height 17
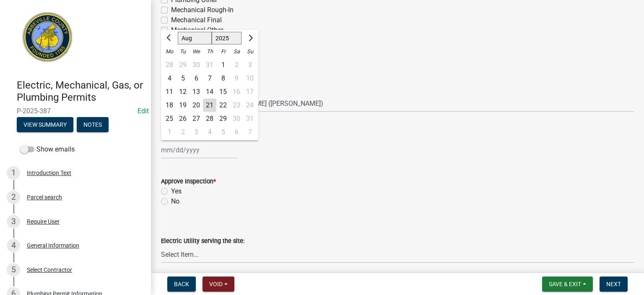
click at [208, 102] on div "21" at bounding box center [209, 104] width 13 height 13
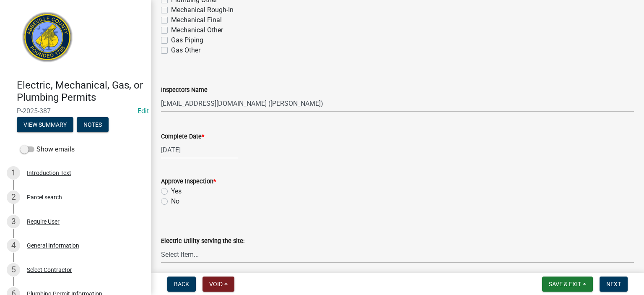
click at [171, 191] on label "Yes" at bounding box center [176, 191] width 10 height 10
click at [171, 191] on input "Yes" at bounding box center [173, 188] width 5 height 5
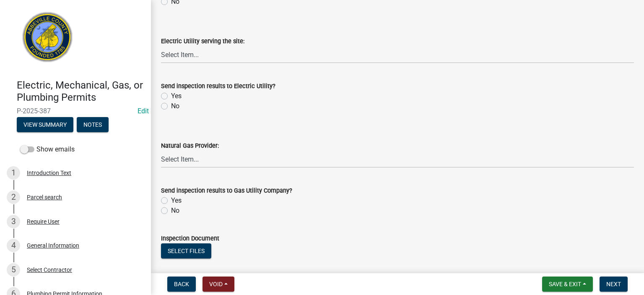
scroll to position [419, 0]
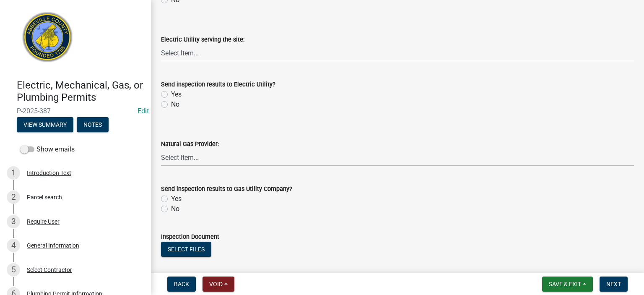
click at [165, 107] on div "No" at bounding box center [397, 104] width 473 height 10
drag, startPoint x: 163, startPoint y: 210, endPoint x: 165, endPoint y: 195, distance: 15.2
click at [171, 208] on label "No" at bounding box center [175, 209] width 8 height 10
click at [171, 208] on input "No" at bounding box center [173, 206] width 5 height 5
click at [171, 103] on label "No" at bounding box center [175, 104] width 8 height 10
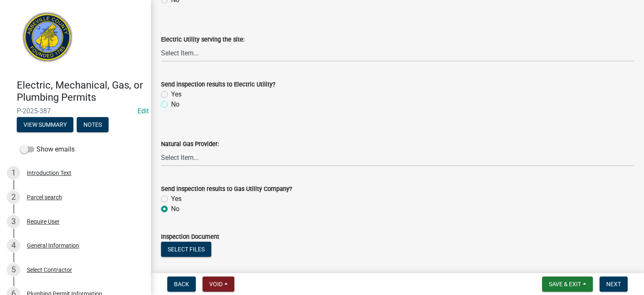
click at [171, 103] on input "No" at bounding box center [173, 101] width 5 height 5
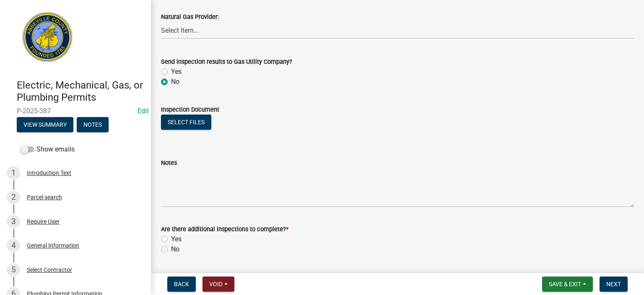
scroll to position [570, 0]
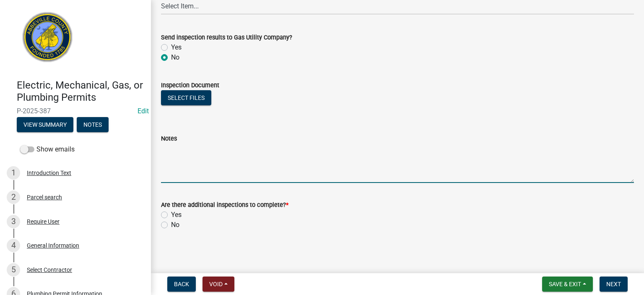
click at [209, 156] on textarea "Notes" at bounding box center [397, 162] width 473 height 39
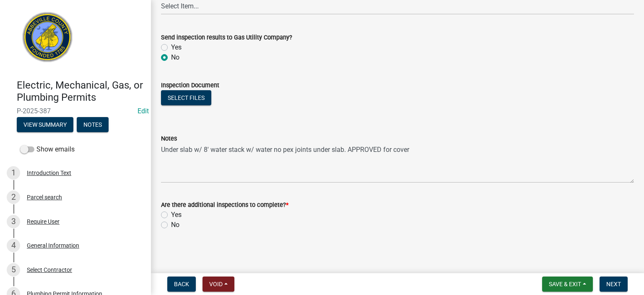
click at [171, 214] on label "Yes" at bounding box center [176, 214] width 10 height 10
click at [171, 214] on input "Yes" at bounding box center [173, 211] width 5 height 5
click at [608, 281] on span "Next" at bounding box center [613, 283] width 15 height 7
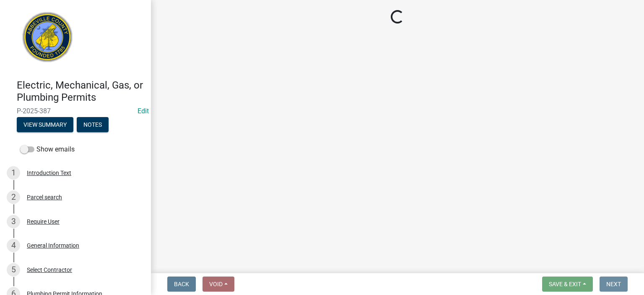
scroll to position [0, 0]
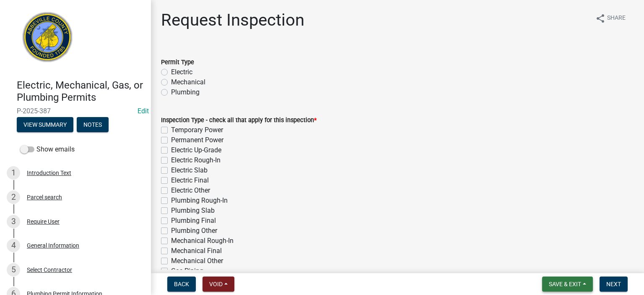
click at [565, 284] on span "Save & Exit" at bounding box center [564, 283] width 32 height 7
click at [559, 260] on button "Save & Exit" at bounding box center [558, 262] width 67 height 20
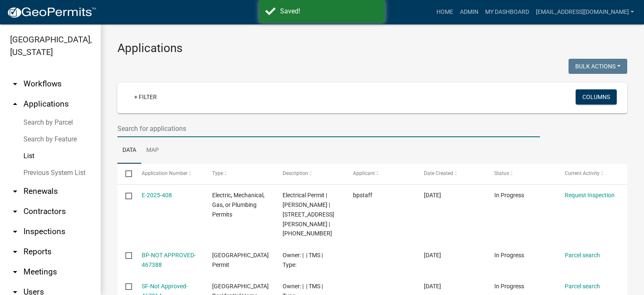
click at [204, 130] on input "text" at bounding box center [328, 128] width 422 height 17
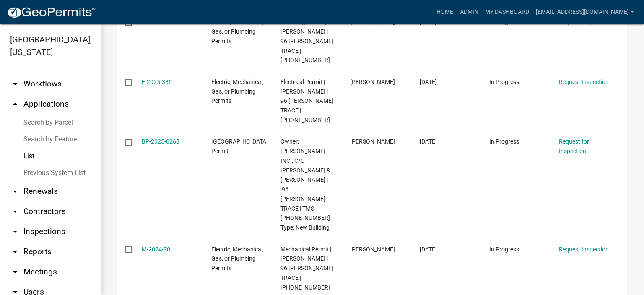
scroll to position [201, 0]
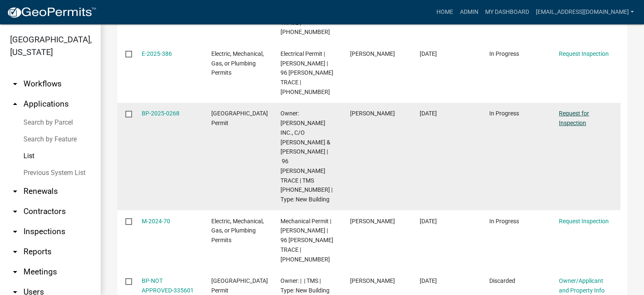
click at [572, 110] on link "Request for Inspection" at bounding box center [573, 118] width 30 height 16
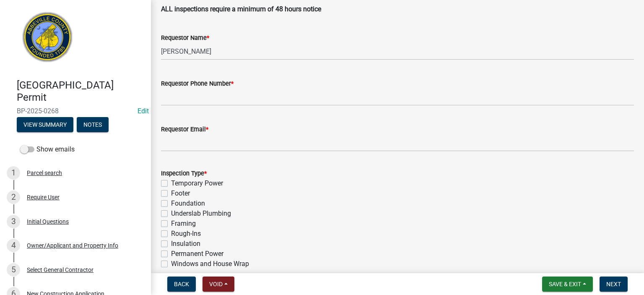
scroll to position [268, 0]
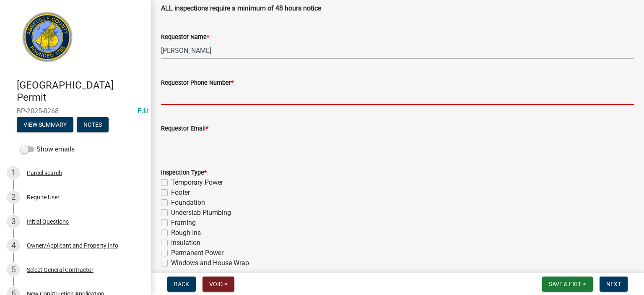
click at [270, 98] on input "Requestor Phone Number *" at bounding box center [397, 96] width 473 height 17
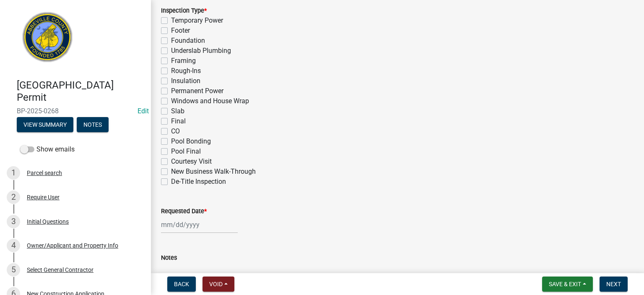
scroll to position [436, 0]
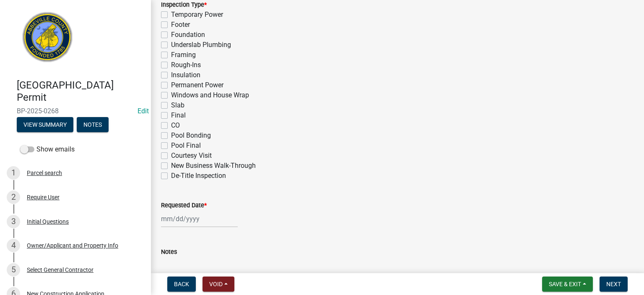
click at [171, 105] on label "Slab" at bounding box center [177, 105] width 13 height 10
click at [171, 105] on input "Slab" at bounding box center [173, 102] width 5 height 5
click at [217, 216] on div at bounding box center [199, 218] width 77 height 17
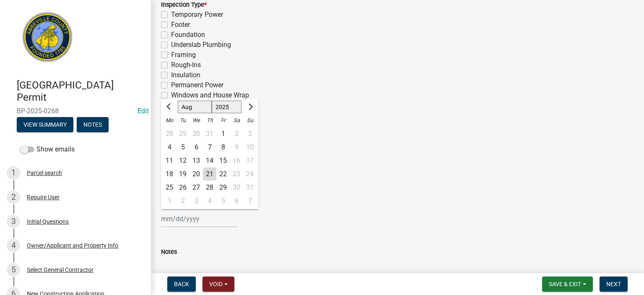
click at [213, 171] on div "21" at bounding box center [209, 173] width 13 height 13
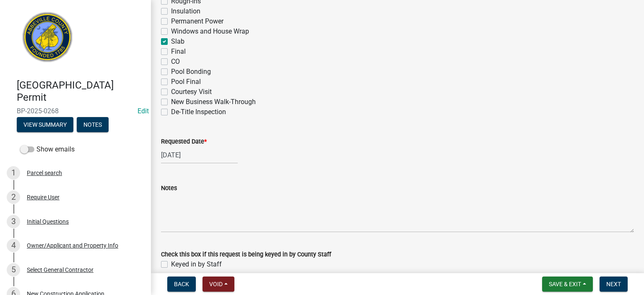
scroll to position [539, 0]
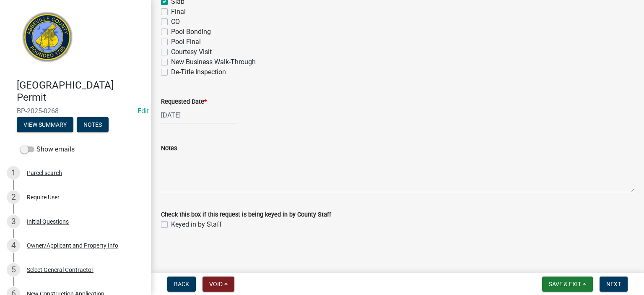
click at [171, 224] on label "Keyed in by Staff" at bounding box center [196, 224] width 51 height 10
click at [171, 224] on input "Keyed in by Staff" at bounding box center [173, 221] width 5 height 5
click at [615, 279] on button "Next" at bounding box center [613, 283] width 28 height 15
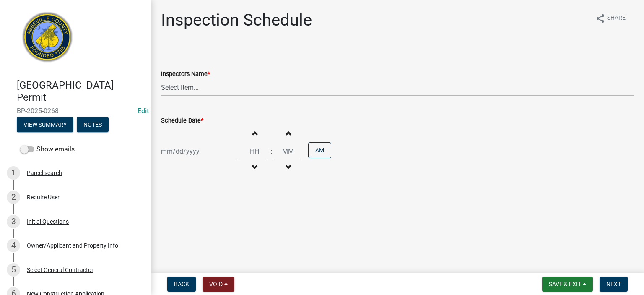
click at [241, 90] on select "Select Item... [EMAIL_ADDRESS][DOMAIN_NAME] ([PERSON_NAME]) [EMAIL_ADDRESS][DOM…" at bounding box center [397, 87] width 473 height 17
click at [161, 79] on select "Select Item... [EMAIL_ADDRESS][DOMAIN_NAME] ([PERSON_NAME]) [EMAIL_ADDRESS][DOM…" at bounding box center [397, 87] width 473 height 17
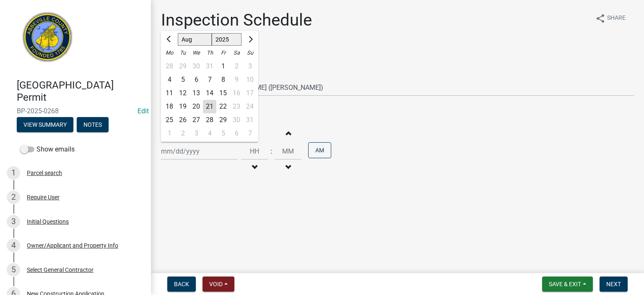
click at [216, 150] on div "[PERSON_NAME] Feb Mar Apr [PERSON_NAME][DATE] Oct Nov [DATE] 1526 1527 1528 152…" at bounding box center [199, 150] width 77 height 17
click at [209, 103] on div "21" at bounding box center [209, 106] width 13 height 13
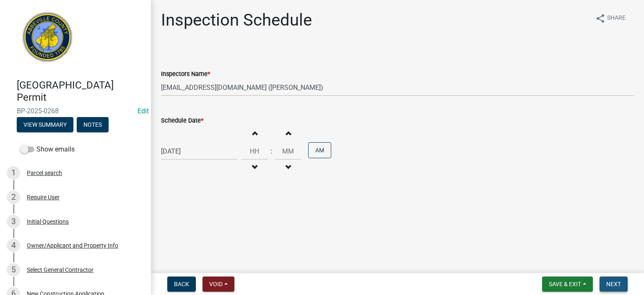
drag, startPoint x: 612, startPoint y: 281, endPoint x: 601, endPoint y: 239, distance: 43.4
click at [612, 281] on span "Next" at bounding box center [613, 283] width 15 height 7
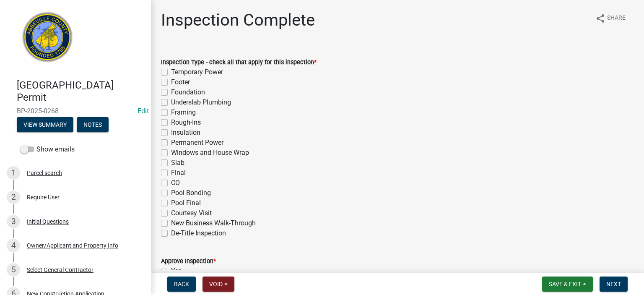
click at [171, 163] on label "Slab" at bounding box center [177, 163] width 13 height 10
click at [171, 163] on input "Slab" at bounding box center [173, 160] width 5 height 5
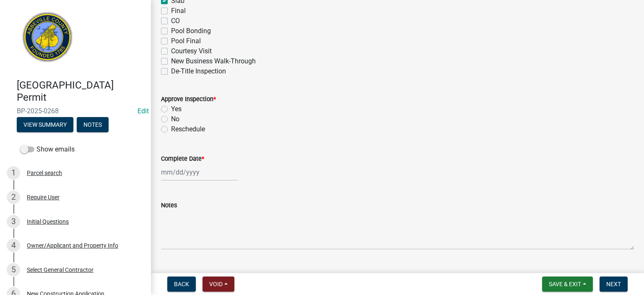
scroll to position [173, 0]
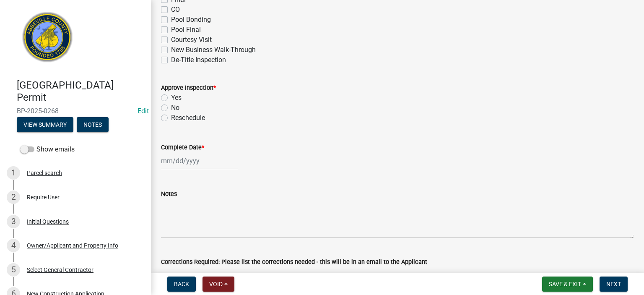
click at [171, 96] on label "Yes" at bounding box center [176, 98] width 10 height 10
click at [171, 96] on input "Yes" at bounding box center [173, 95] width 5 height 5
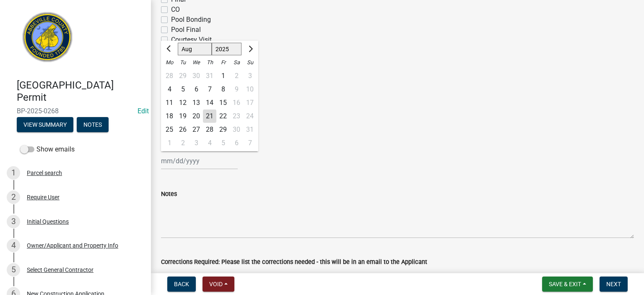
click at [203, 159] on div "[PERSON_NAME] Feb Mar Apr [PERSON_NAME][DATE] Oct Nov [DATE] 1526 1527 1528 152…" at bounding box center [199, 160] width 77 height 17
click at [211, 114] on div "21" at bounding box center [209, 115] width 13 height 13
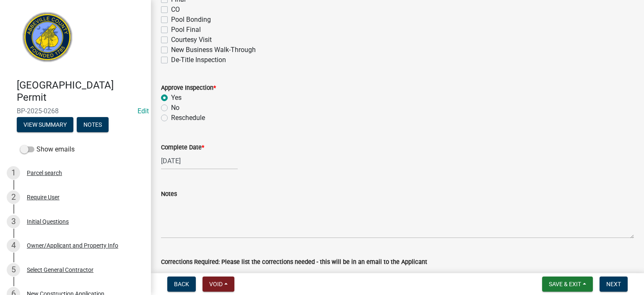
click at [218, 198] on form "Notes" at bounding box center [397, 213] width 473 height 49
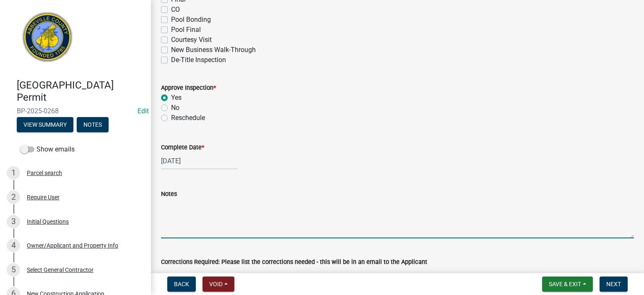
click at [212, 207] on textarea "Notes" at bounding box center [397, 218] width 473 height 39
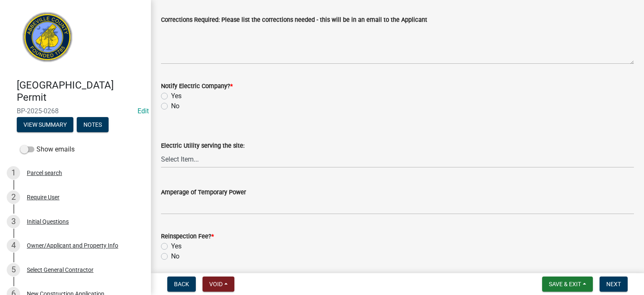
scroll to position [424, 0]
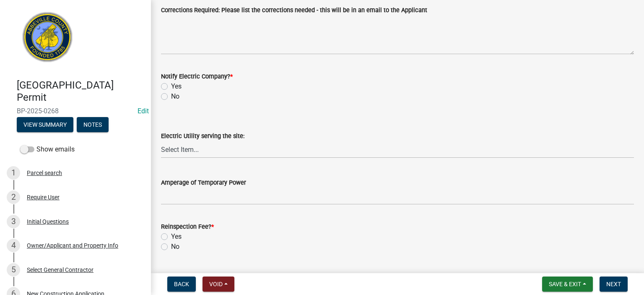
drag, startPoint x: 164, startPoint y: 94, endPoint x: 156, endPoint y: 105, distance: 13.7
click at [171, 97] on label "No" at bounding box center [175, 96] width 8 height 10
click at [171, 97] on input "No" at bounding box center [173, 93] width 5 height 5
click at [171, 246] on label "No" at bounding box center [175, 246] width 8 height 10
click at [171, 246] on input "No" at bounding box center [173, 243] width 5 height 5
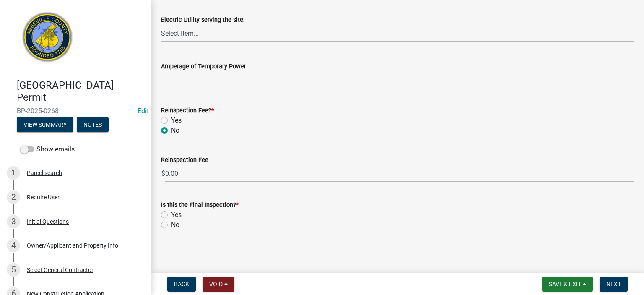
scroll to position [541, 0]
click at [171, 225] on label "No" at bounding box center [175, 224] width 8 height 10
click at [171, 225] on input "No" at bounding box center [173, 221] width 5 height 5
drag, startPoint x: 613, startPoint y: 282, endPoint x: 607, endPoint y: 275, distance: 8.9
click at [612, 281] on span "Next" at bounding box center [613, 283] width 15 height 7
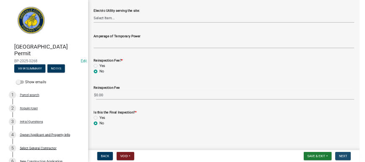
scroll to position [0, 0]
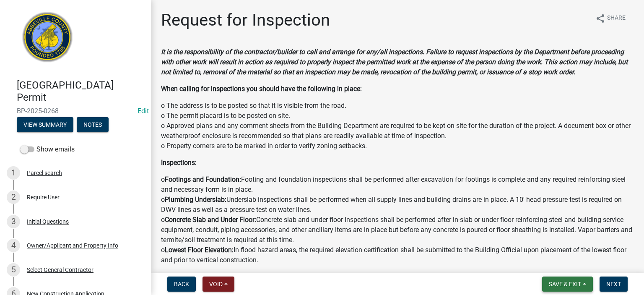
click at [568, 282] on span "Save & Exit" at bounding box center [564, 283] width 32 height 7
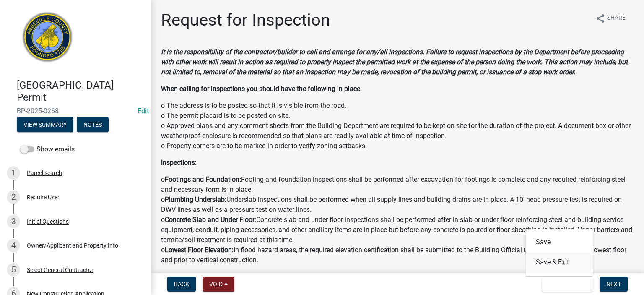
click at [558, 259] on button "Save & Exit" at bounding box center [558, 262] width 67 height 20
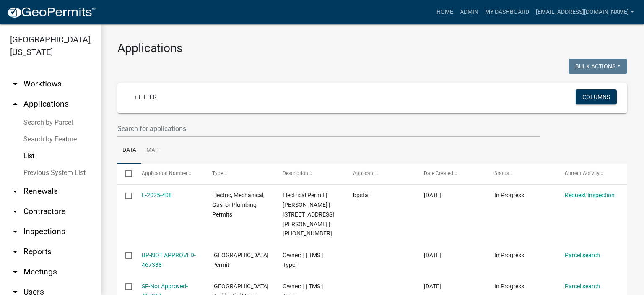
click at [29, 155] on link "List" at bounding box center [50, 155] width 101 height 17
